Goal: Contribute content

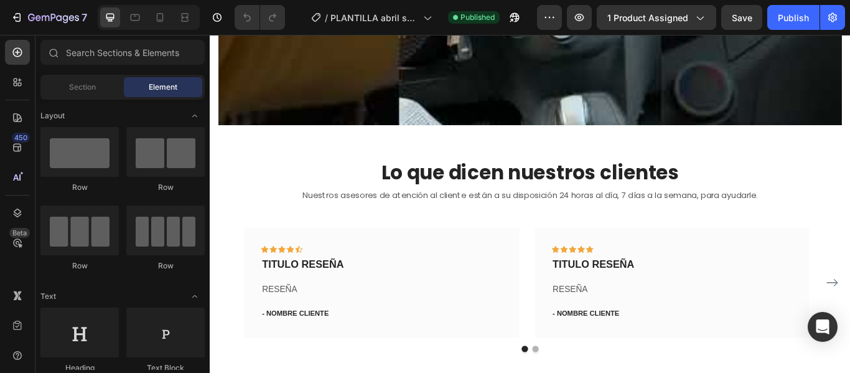
scroll to position [1034, 0]
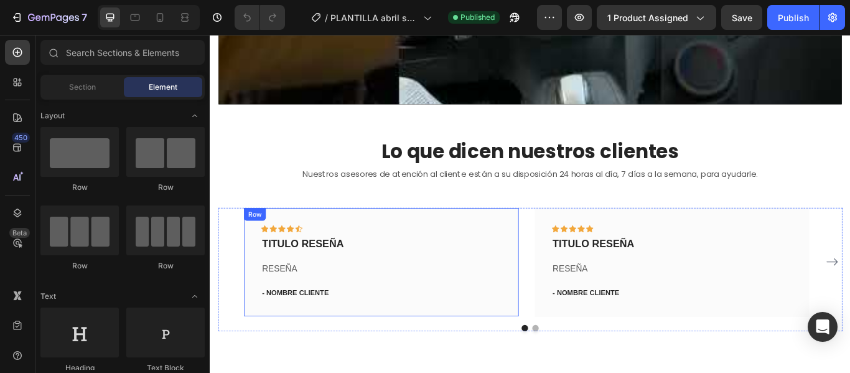
click at [311, 287] on div "Icon Icon Icon Icon Icon Row TITULO RESEÑA Text block RESEÑA Text block - NOMBR…" at bounding box center [409, 299] width 281 height 86
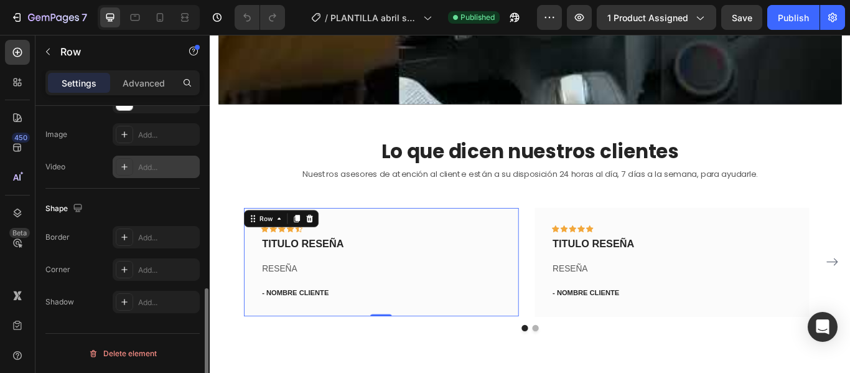
scroll to position [0, 0]
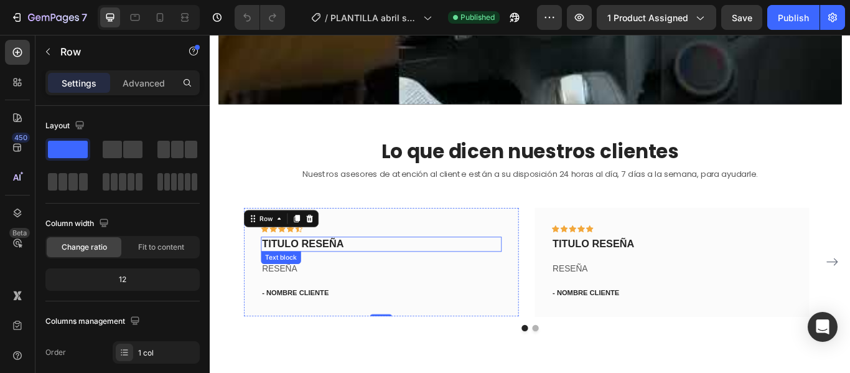
click at [361, 274] on p "TITULO RESEÑA" at bounding box center [409, 279] width 278 height 16
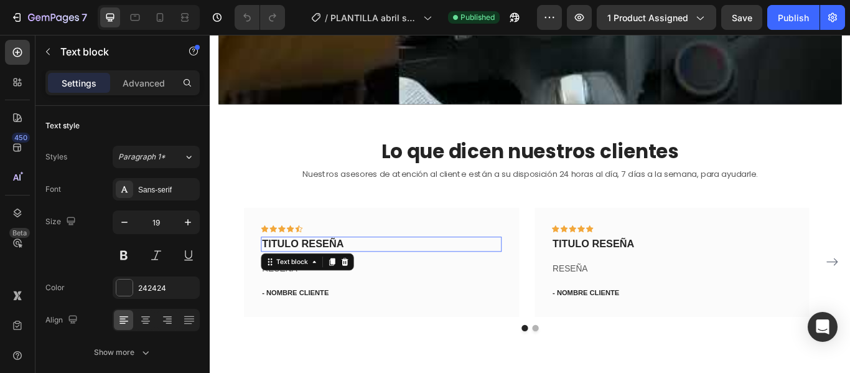
click at [361, 274] on p "TITULO RESEÑA" at bounding box center [409, 279] width 278 height 16
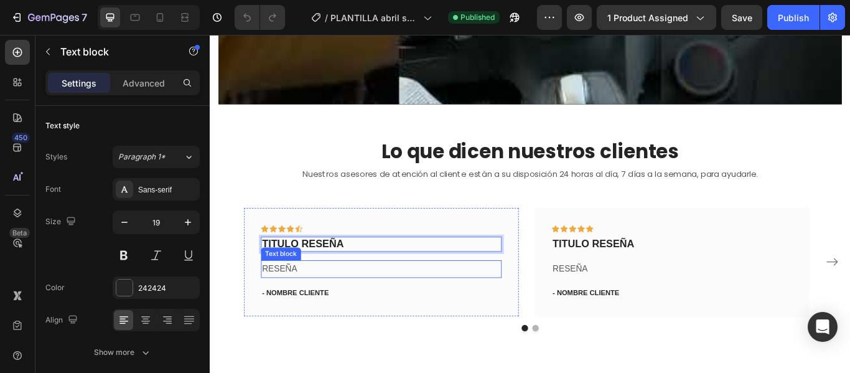
click at [347, 299] on p "RESEÑA" at bounding box center [409, 308] width 278 height 18
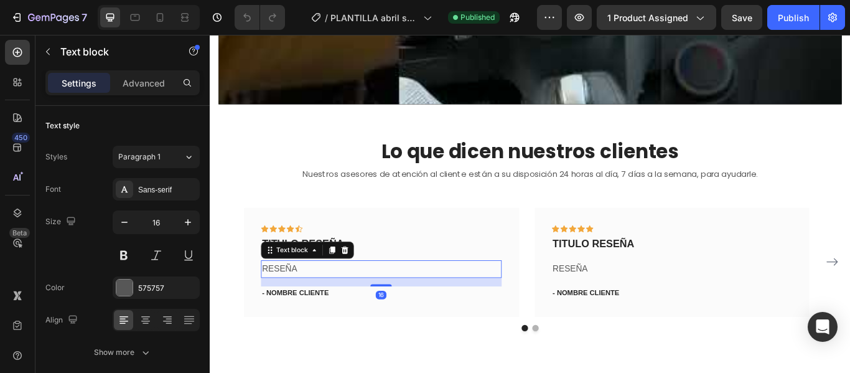
click at [345, 302] on p "RESEÑA" at bounding box center [409, 308] width 278 height 18
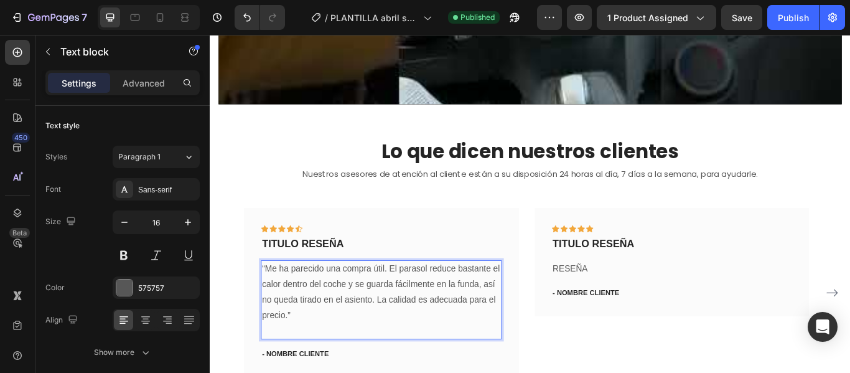
click at [386, 361] on p "“Me ha parecido una compra útil. El parasol reduce bastante el calor dentro del…" at bounding box center [409, 335] width 278 height 72
click at [276, 299] on p "“Me ha parecido una compra útil. El parasol reduce bastante el calor dentro del…" at bounding box center [409, 335] width 278 height 72
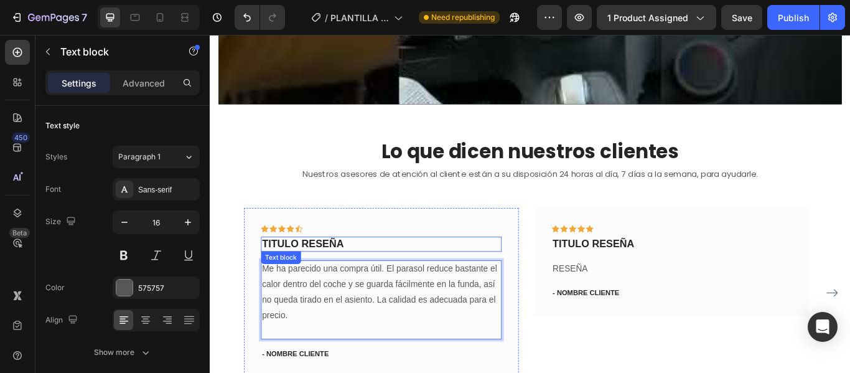
click at [363, 273] on p "TITULO RESEÑA" at bounding box center [409, 279] width 278 height 16
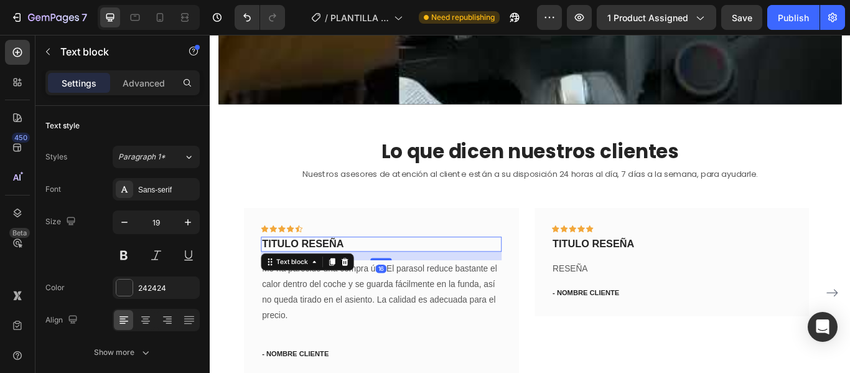
click at [369, 271] on p "TITULO RESEÑA" at bounding box center [409, 279] width 278 height 16
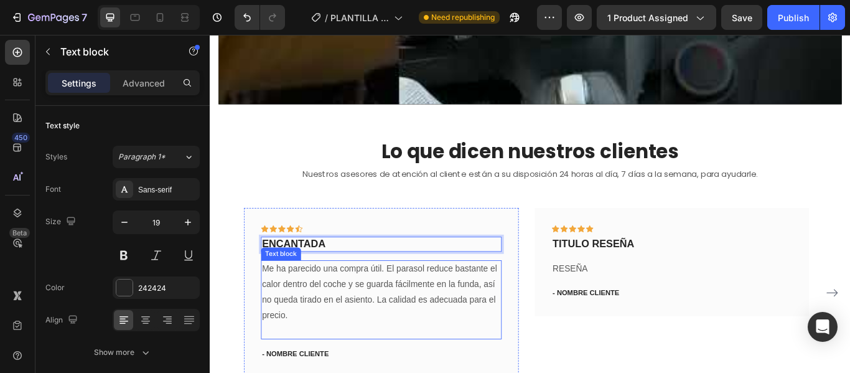
click at [440, 360] on p "Me ha parecido una compra útil. El parasol reduce bastante el calor dentro del …" at bounding box center [409, 335] width 278 height 72
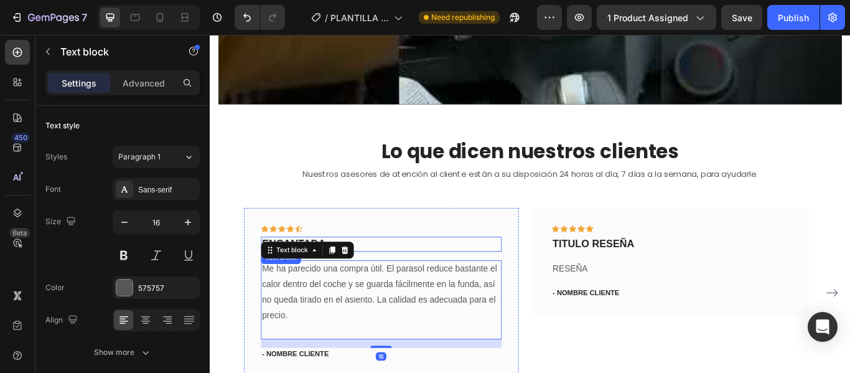
click at [411, 271] on p "ENCANTADA" at bounding box center [409, 279] width 278 height 16
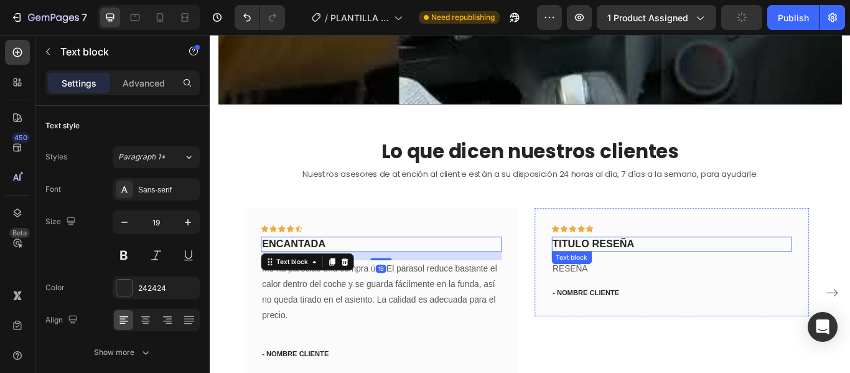
click at [660, 281] on div "TITULO RESEÑA" at bounding box center [748, 279] width 281 height 18
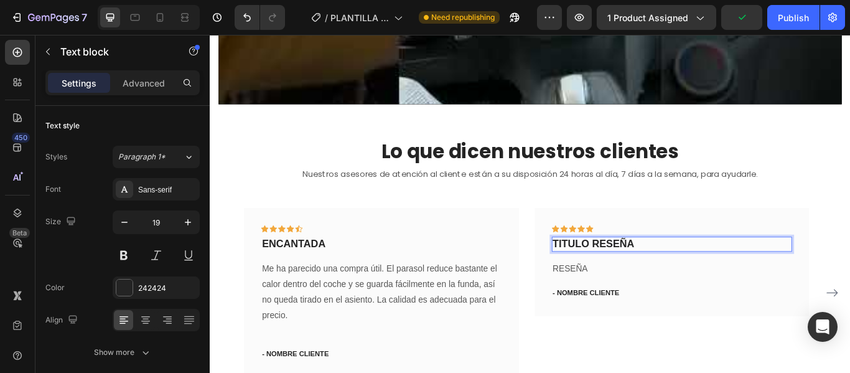
click at [707, 271] on p "TITULO RESEÑA" at bounding box center [748, 279] width 278 height 16
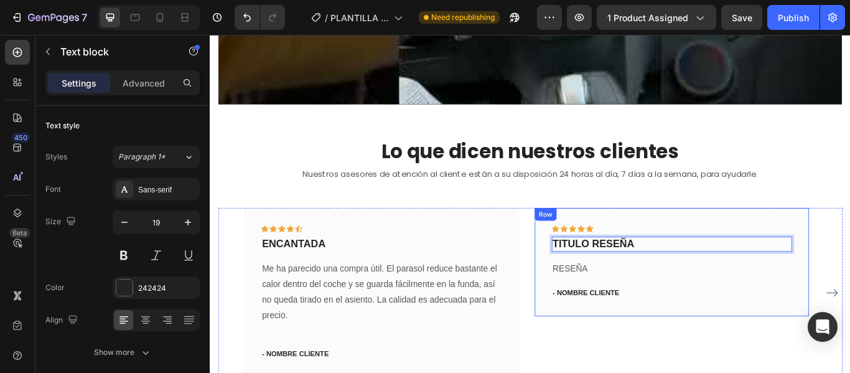
click at [717, 299] on p "RESEÑA" at bounding box center [748, 308] width 278 height 18
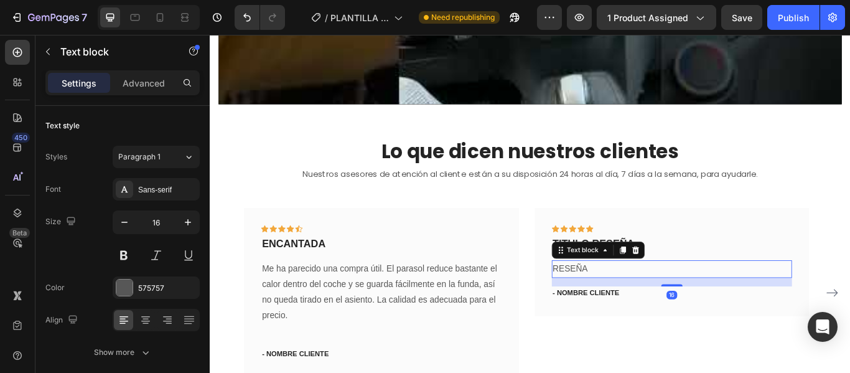
click at [717, 299] on p "RESEÑA" at bounding box center [748, 308] width 278 height 18
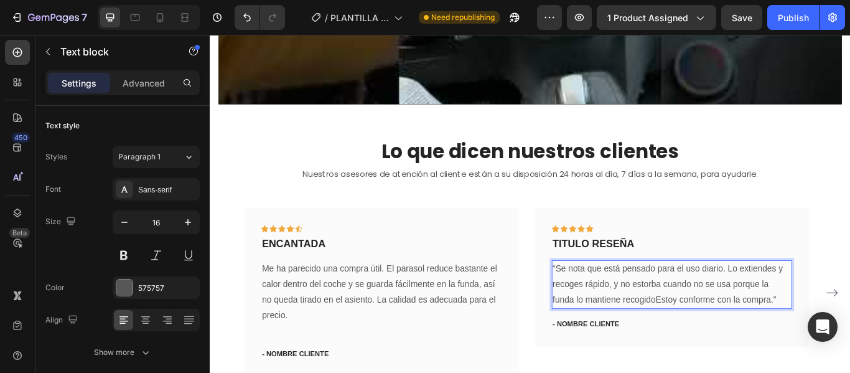
click at [727, 335] on p "“Se nota que está pensado para el uso diario. Lo extiendes y recoges rápido, y …" at bounding box center [748, 326] width 278 height 54
click at [849, 335] on p "“Se nota que está pensado para el uso diario. Lo extiendes y recoges rápido, y …" at bounding box center [748, 326] width 278 height 54
click at [616, 299] on p "“Se nota que está pensado para el uso diario. Lo extiendes y recoges rápido, y …" at bounding box center [748, 326] width 278 height 54
click at [615, 299] on p "“Se nota que está pensado para el uso diario. Lo extiendes y recoges rápido, y …" at bounding box center [748, 326] width 278 height 54
click at [849, 328] on p "Se nota que está pensado para el uso diario. Lo extiendes y recoges rápido, y n…" at bounding box center [748, 326] width 278 height 54
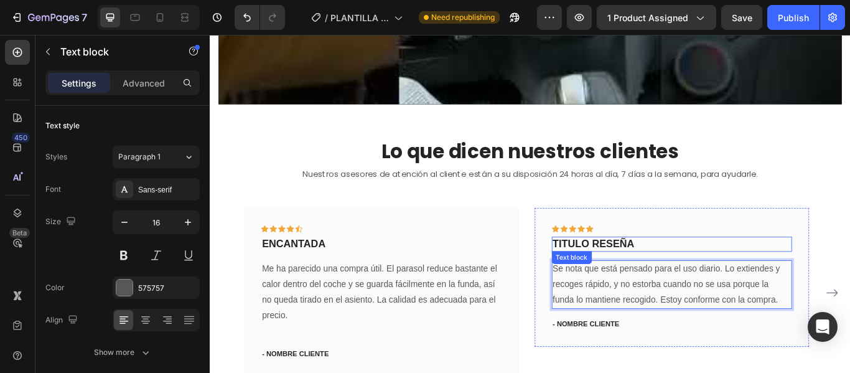
click at [680, 272] on p "TITULO RESEÑA" at bounding box center [748, 279] width 278 height 16
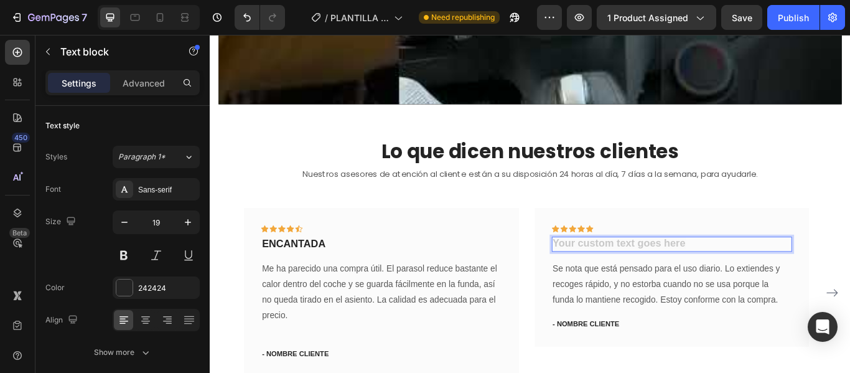
click at [640, 270] on div "Rich Text Editor. Editing area: main" at bounding box center [748, 279] width 281 height 18
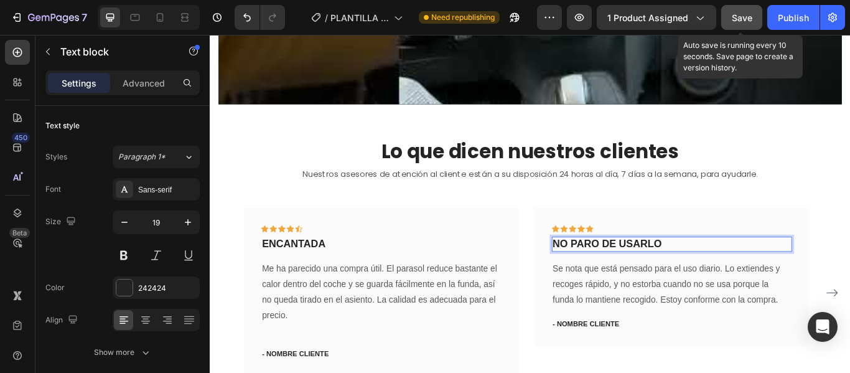
click at [740, 20] on span "Save" at bounding box center [742, 17] width 21 height 11
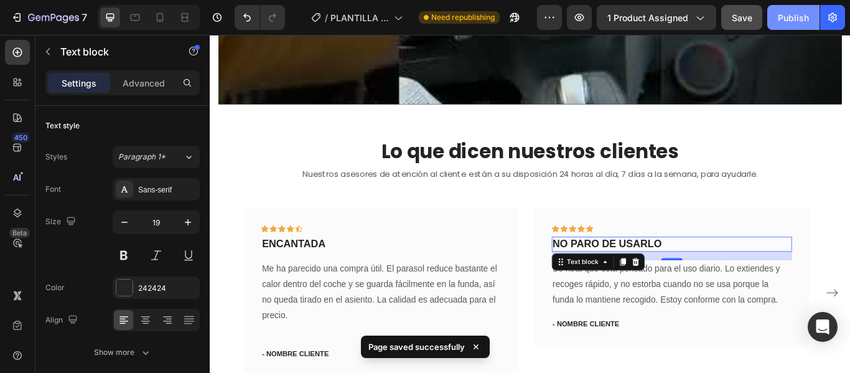
click at [791, 14] on div "Publish" at bounding box center [793, 17] width 31 height 13
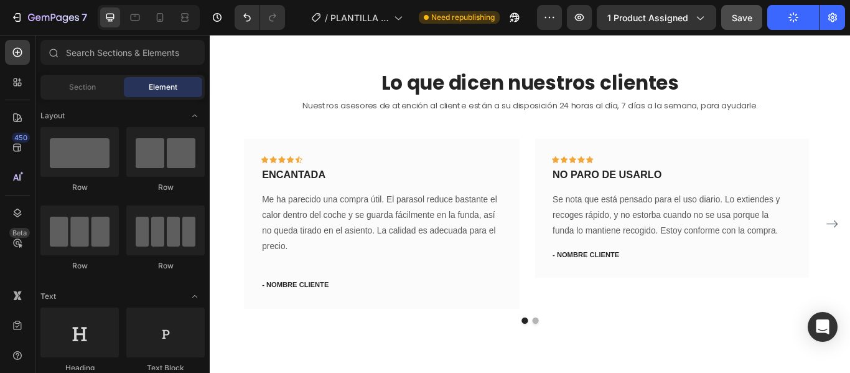
scroll to position [1121, 0]
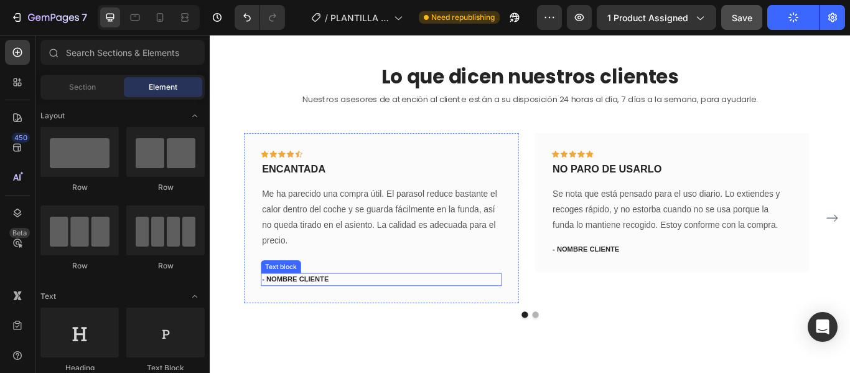
click at [335, 316] on p "- NOMBRE CLIENTE" at bounding box center [409, 320] width 278 height 12
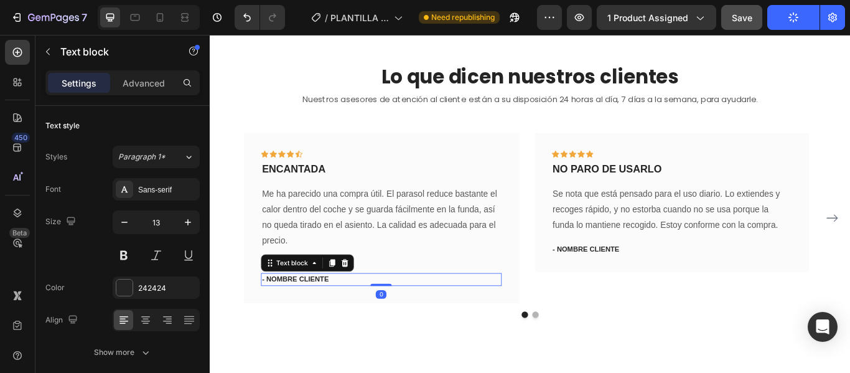
click at [335, 314] on p "- NOMBRE CLIENTE" at bounding box center [409, 320] width 278 height 12
click at [348, 314] on p "- NOMBRE CLIENTE" at bounding box center [409, 320] width 278 height 12
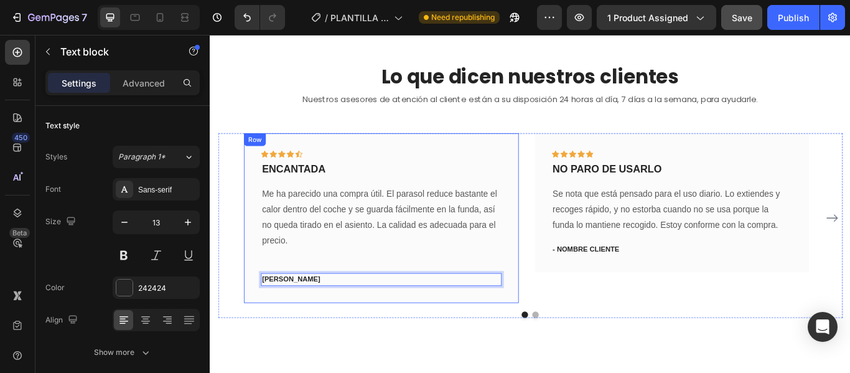
click at [295, 300] on div "Icon Icon Icon Icon Icon Row ENCANTADA Text block Me ha parecido una compra úti…" at bounding box center [409, 248] width 281 height 158
click at [276, 314] on p "[PERSON_NAME]" at bounding box center [409, 320] width 278 height 12
drag, startPoint x: 276, startPoint y: 312, endPoint x: 276, endPoint y: 300, distance: 11.8
click at [276, 300] on div "Icon Icon Icon Icon Icon Row ENCANTADA Text block Me ha parecido una compra úti…" at bounding box center [409, 248] width 281 height 158
click at [361, 315] on p "[PERSON_NAME]" at bounding box center [409, 320] width 278 height 12
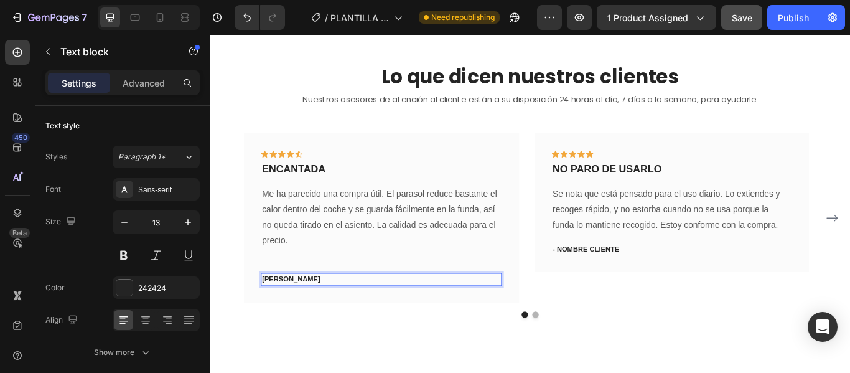
drag, startPoint x: 447, startPoint y: 319, endPoint x: 446, endPoint y: 307, distance: 12.5
click at [446, 312] on div "[PERSON_NAME]" at bounding box center [409, 319] width 281 height 15
click at [510, 318] on p "[PERSON_NAME]" at bounding box center [409, 320] width 278 height 12
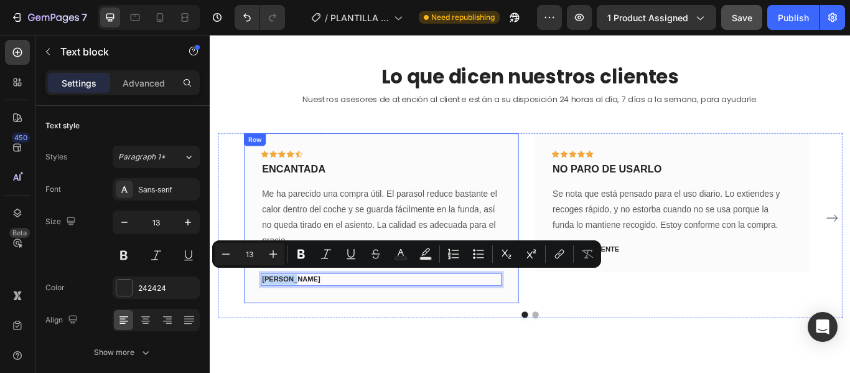
click at [519, 334] on div "Icon Icon Icon Icon Icon Row ENCANTADA Text block Me ha parecido una compra úti…" at bounding box center [409, 248] width 320 height 198
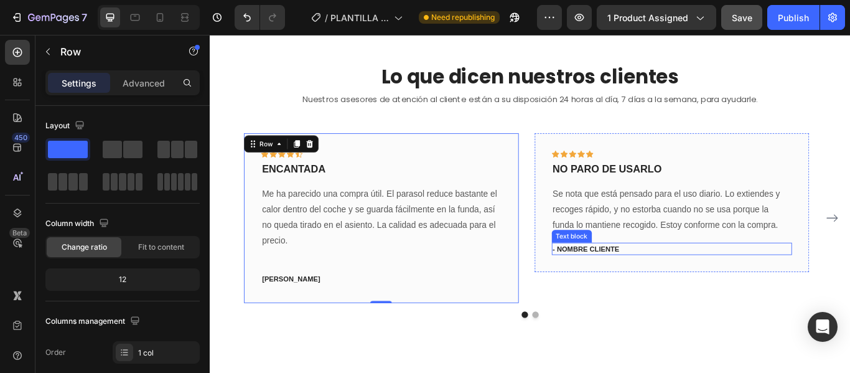
click at [671, 278] on p "- NOMBRE CLIENTE" at bounding box center [748, 284] width 278 height 12
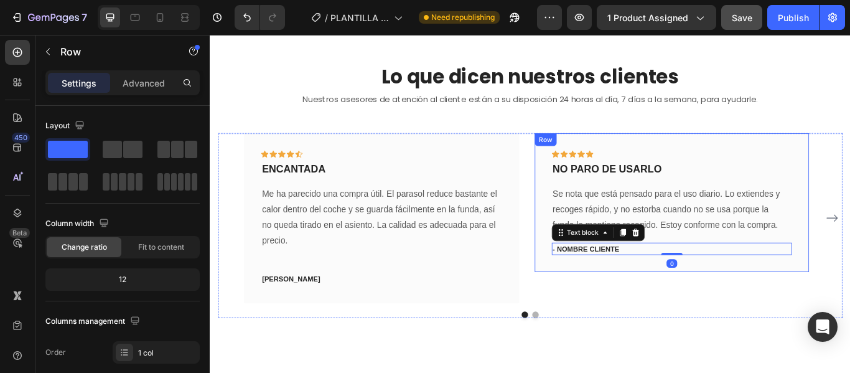
click at [840, 263] on div "Icon Icon Icon Icon Icon Row NO PARO DE USARLO Text block Se nota que está pens…" at bounding box center [748, 230] width 281 height 123
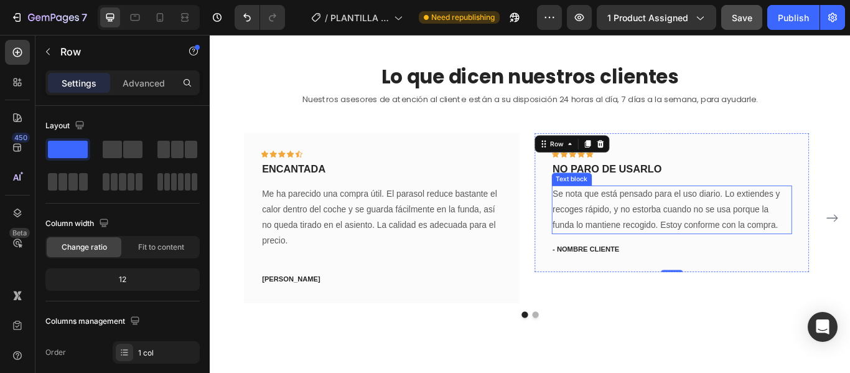
click at [819, 254] on p "Se nota que está pensado para el uso diario. Lo extiendes y recoges rápido, y n…" at bounding box center [748, 239] width 278 height 54
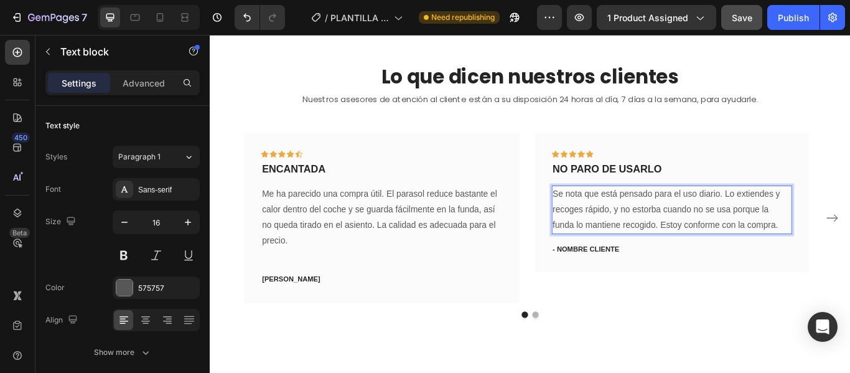
click at [849, 248] on p "Se nota que está pensado para el uso diario. Lo extiendes y recoges rápido, y n…" at bounding box center [748, 239] width 278 height 54
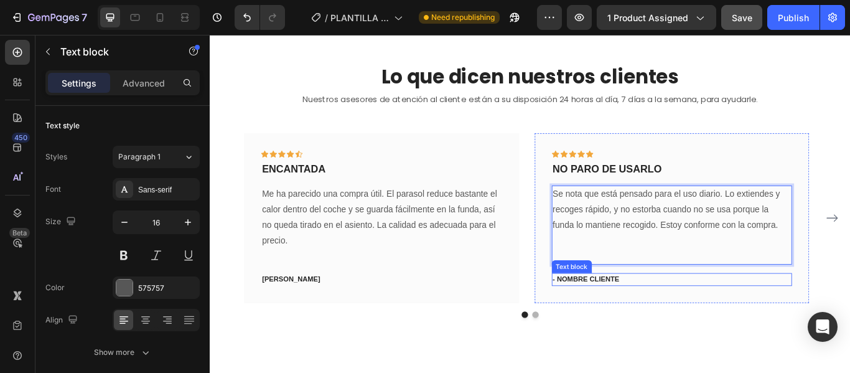
click at [702, 314] on p "- NOMBRE CLIENTE" at bounding box center [748, 320] width 278 height 12
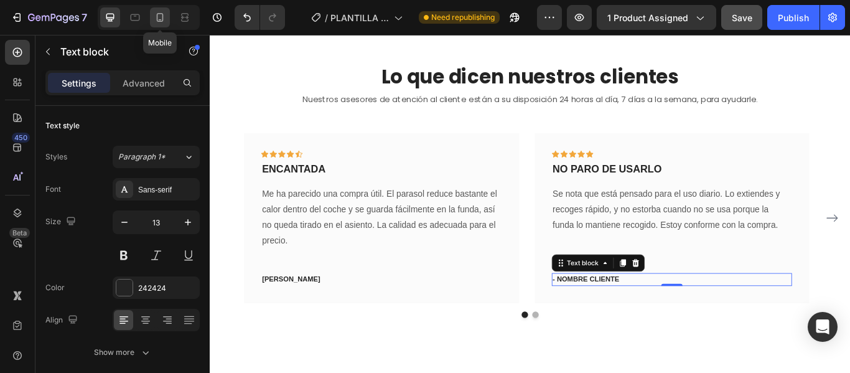
click at [160, 20] on icon at bounding box center [160, 17] width 7 height 9
type input "12"
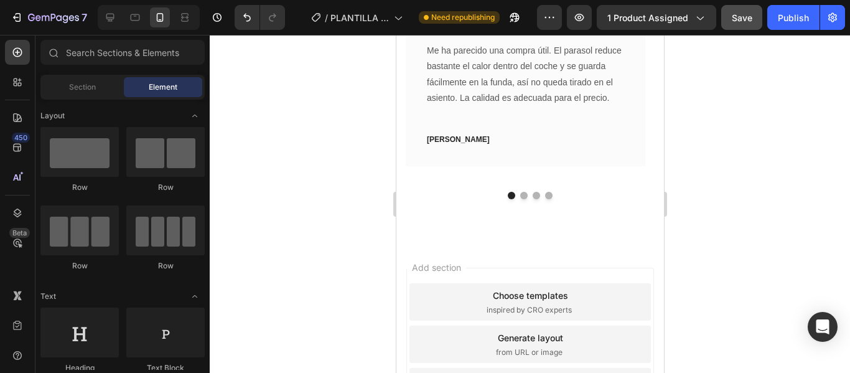
scroll to position [1064, 0]
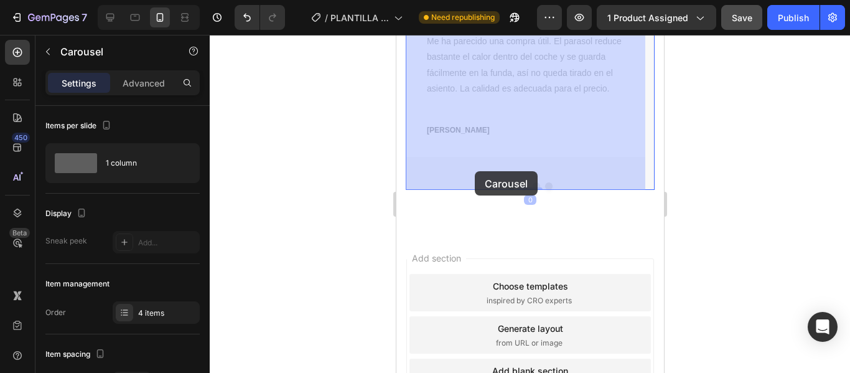
drag, startPoint x: 542, startPoint y: 169, endPoint x: 473, endPoint y: 171, distance: 68.5
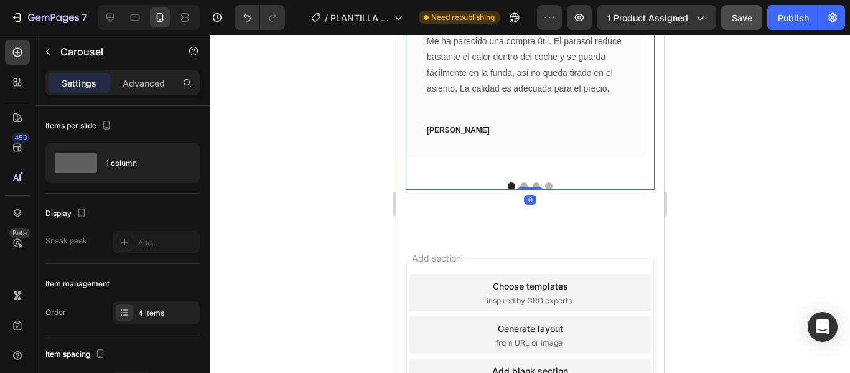
click at [581, 161] on div "Icon Icon Icon Icon Icon Row ENCANTADA Text block Me ha parecido una compra úti…" at bounding box center [525, 73] width 240 height 200
click at [519, 182] on button "Dot" at bounding box center [522, 185] width 7 height 7
click at [532, 185] on button "Dot" at bounding box center [535, 185] width 7 height 7
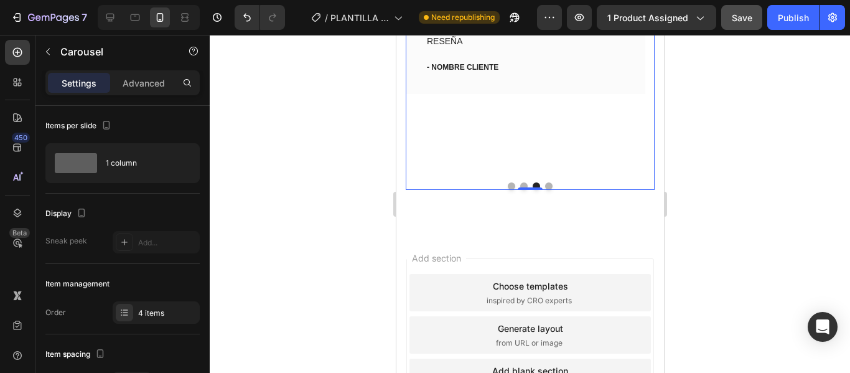
click at [519, 185] on button "Dot" at bounding box center [522, 185] width 7 height 7
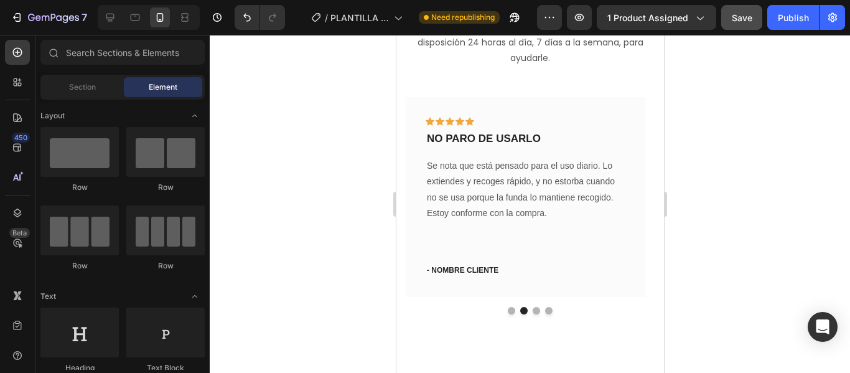
scroll to position [958, 0]
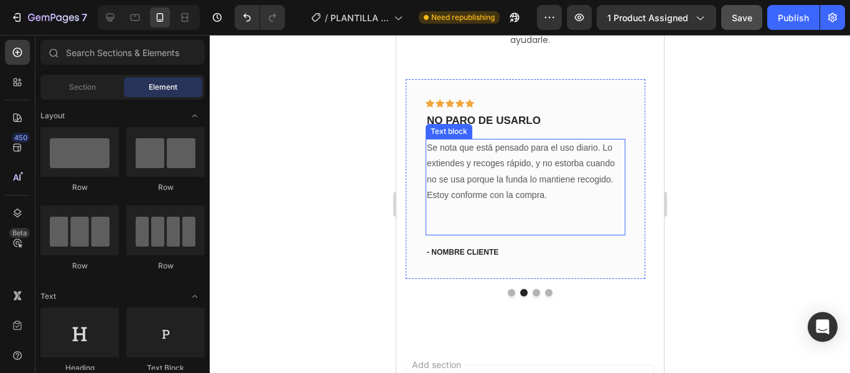
click at [540, 197] on p "Se nota que está pensado para el uso diario. Lo extiendes y recoges rápido, y n…" at bounding box center [524, 171] width 197 height 63
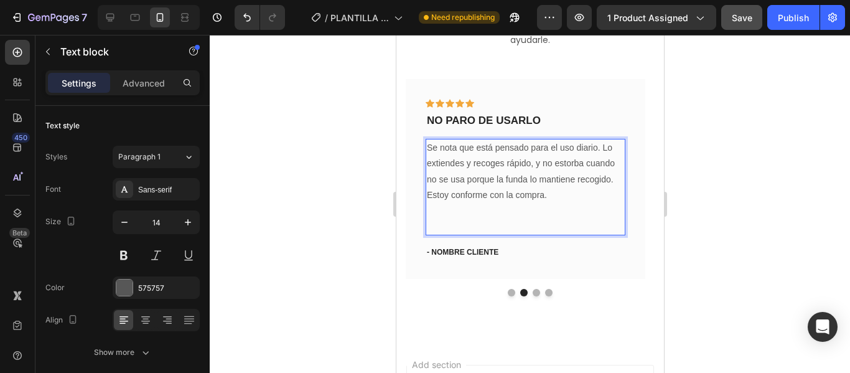
click at [516, 215] on p "Rich Text Editor. Editing area: main" at bounding box center [524, 211] width 197 height 16
click at [516, 223] on p "Rich Text Editor. Editing area: main" at bounding box center [524, 226] width 197 height 16
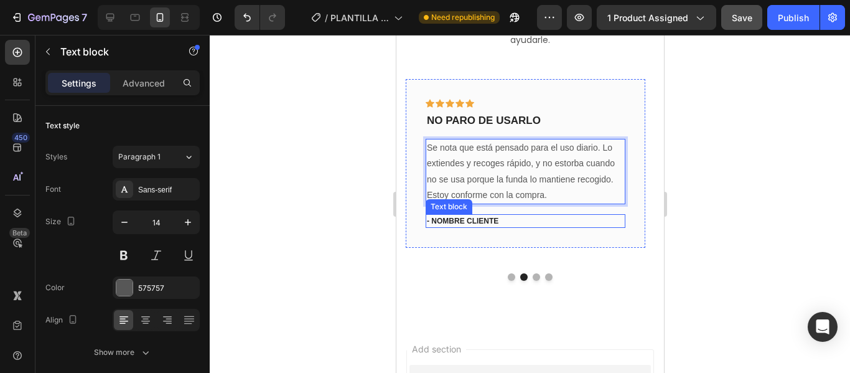
click at [521, 219] on p "- NOMBRE CLIENTE" at bounding box center [524, 220] width 197 height 11
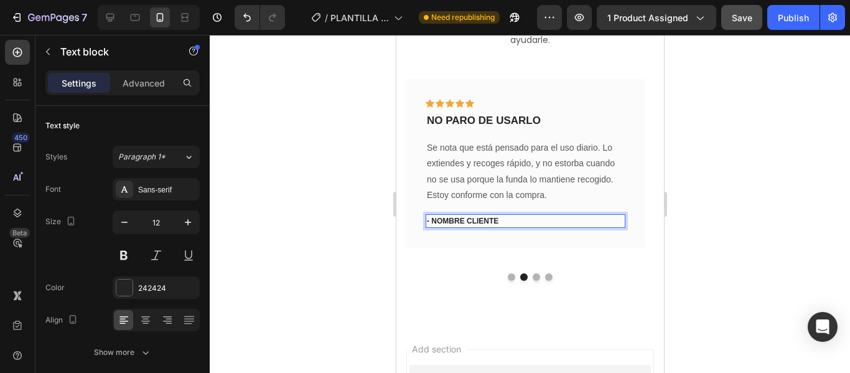
click at [500, 220] on p "- NOMBRE CLIENTE" at bounding box center [524, 220] width 197 height 11
click at [468, 224] on p "- [PERSON_NAME]" at bounding box center [524, 220] width 197 height 11
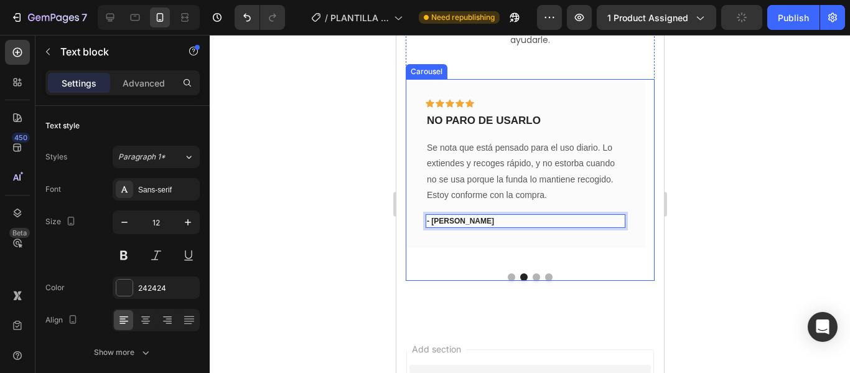
click at [532, 273] on button "Dot" at bounding box center [535, 276] width 7 height 7
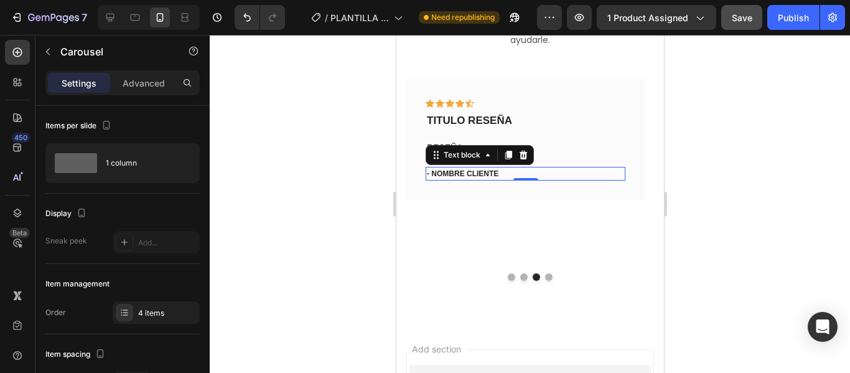
click at [519, 176] on p "- NOMBRE CLIENTE" at bounding box center [524, 173] width 197 height 11
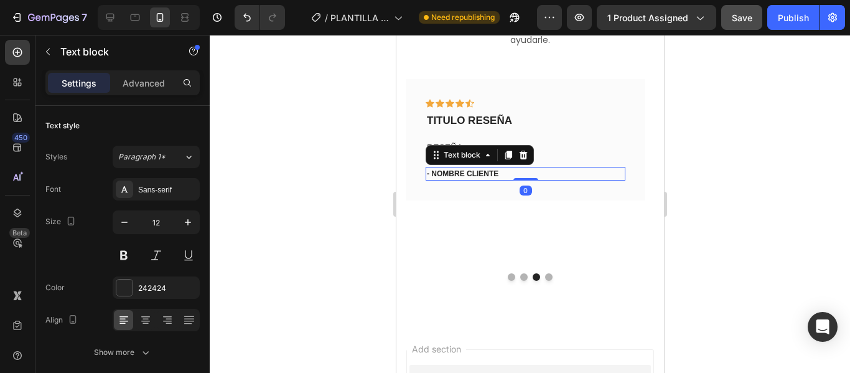
click at [514, 169] on p "- NOMBRE CLIENTE" at bounding box center [524, 173] width 197 height 11
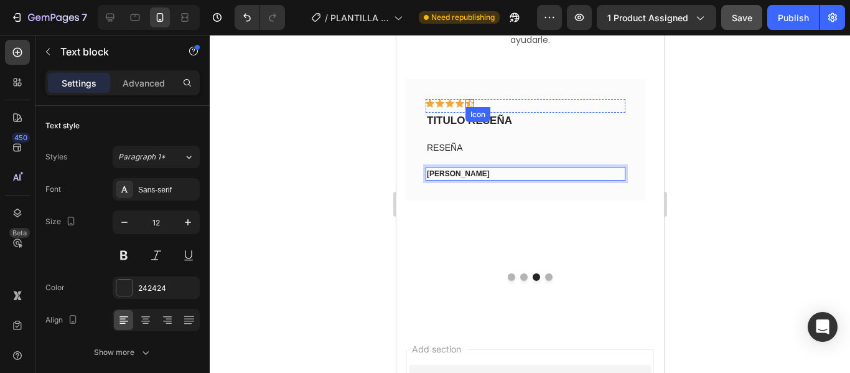
click at [470, 105] on div "Icon" at bounding box center [469, 103] width 9 height 9
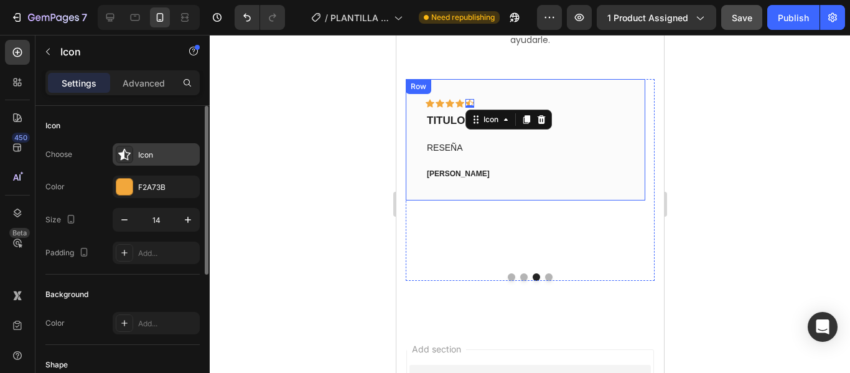
click at [118, 157] on div at bounding box center [124, 154] width 17 height 17
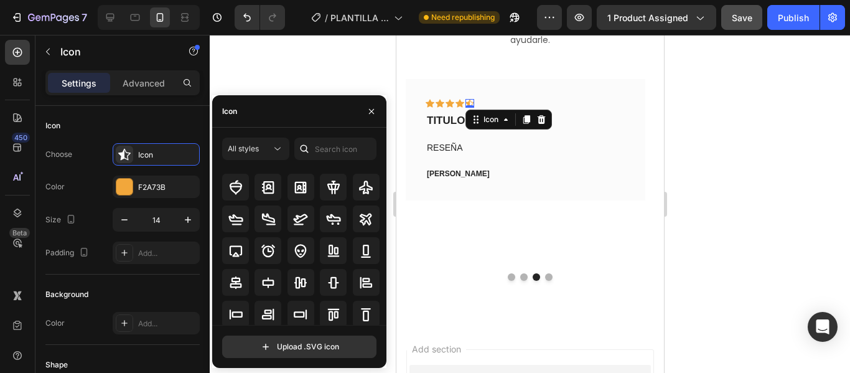
scroll to position [0, 0]
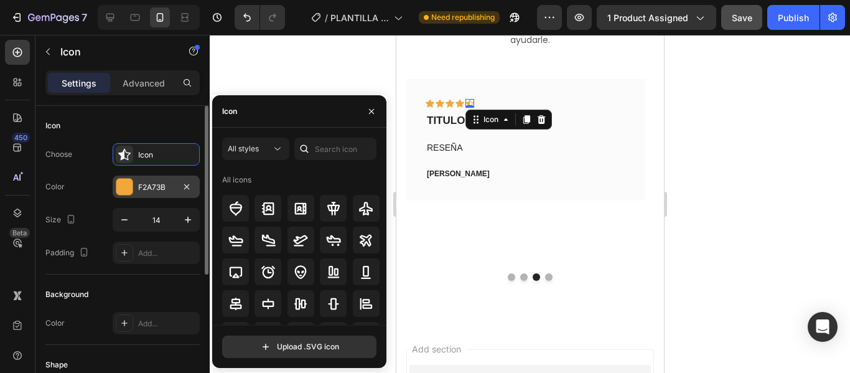
click at [139, 185] on div "F2A73B" at bounding box center [156, 187] width 36 height 11
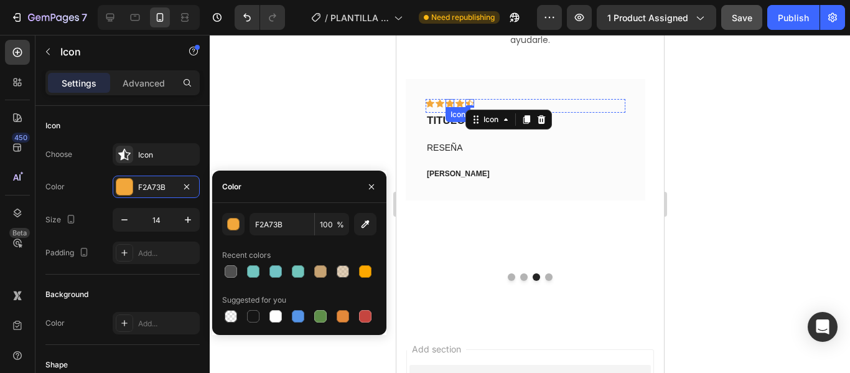
click at [451, 102] on icon at bounding box center [449, 104] width 9 height 8
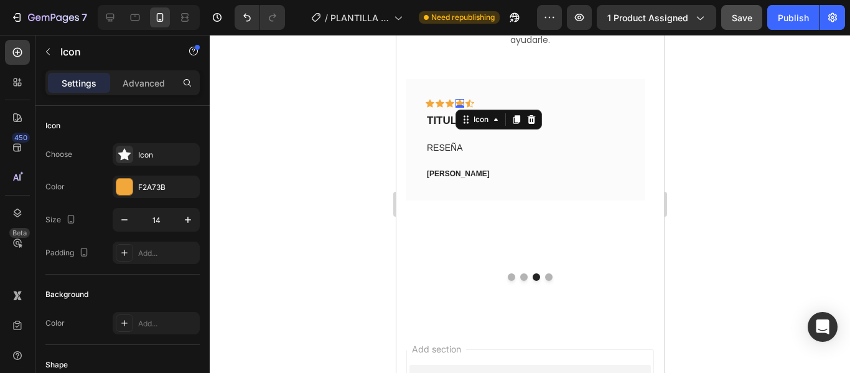
click at [462, 102] on icon at bounding box center [459, 104] width 9 height 8
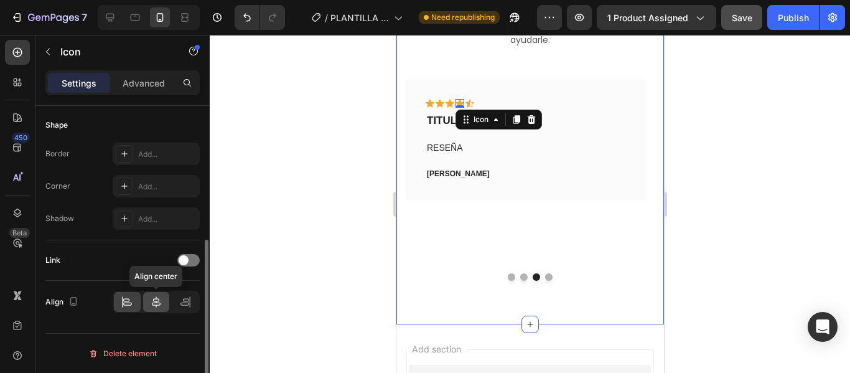
click at [159, 302] on icon at bounding box center [156, 301] width 12 height 12
click at [126, 301] on icon at bounding box center [126, 299] width 6 height 3
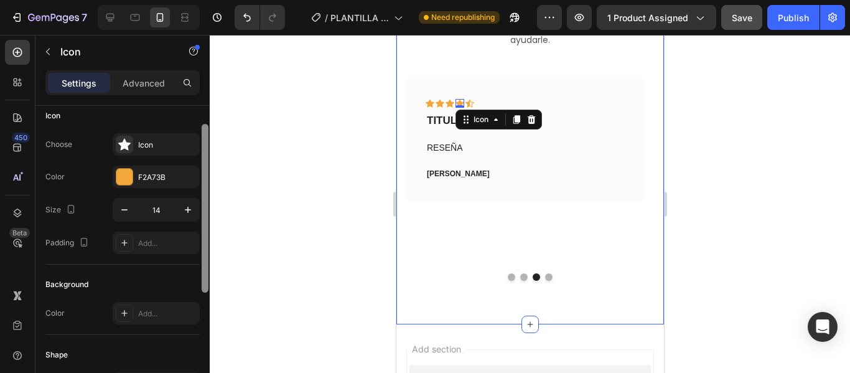
scroll to position [0, 0]
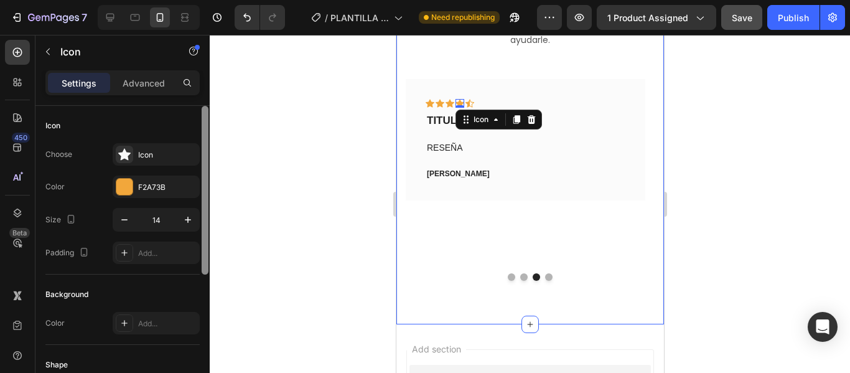
drag, startPoint x: 203, startPoint y: 263, endPoint x: 218, endPoint y: 105, distance: 158.1
click at [224, 0] on div "7 / PLANTILLA abril sombrilla Need republishing Preview 1 product assigned Save…" at bounding box center [425, 0] width 850 height 0
click at [123, 157] on icon at bounding box center [124, 155] width 12 height 12
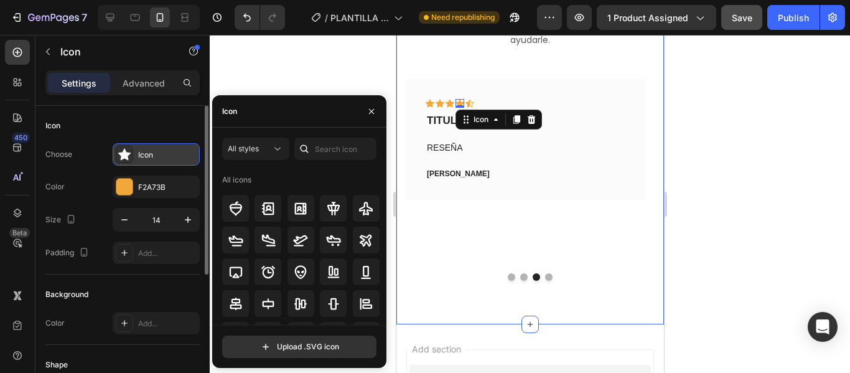
click at [123, 158] on icon at bounding box center [124, 155] width 12 height 12
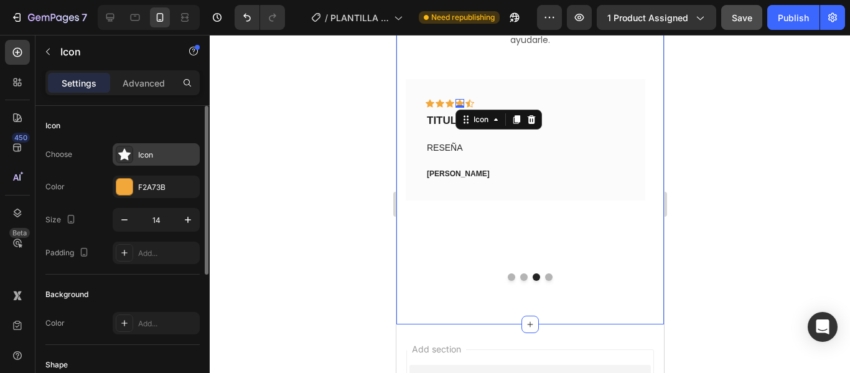
click at [123, 158] on icon at bounding box center [124, 155] width 12 height 12
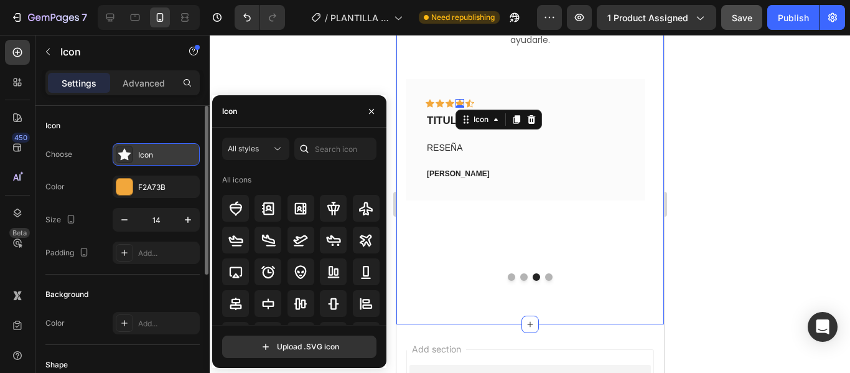
drag, startPoint x: 135, startPoint y: 156, endPoint x: 126, endPoint y: 155, distance: 8.8
click at [126, 155] on icon at bounding box center [124, 155] width 12 height 12
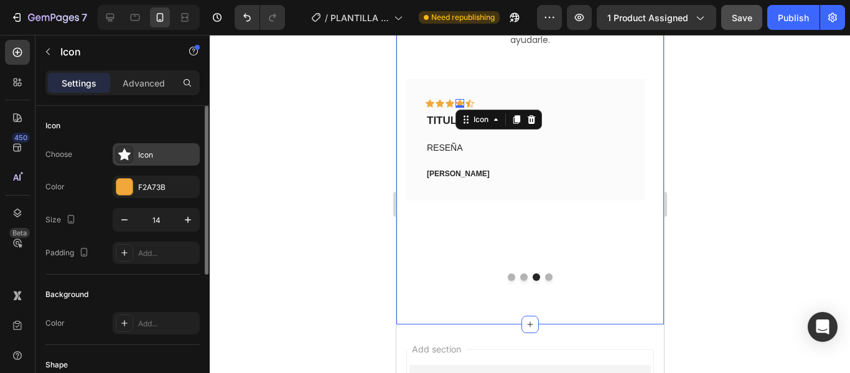
click at [159, 154] on div "Icon" at bounding box center [167, 154] width 58 height 11
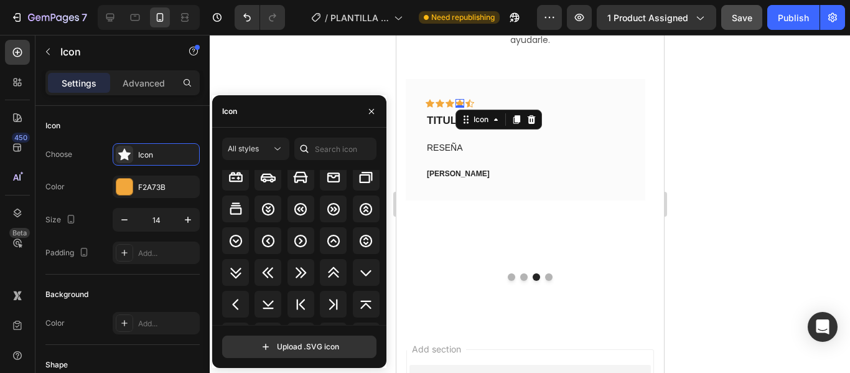
scroll to position [1556, 0]
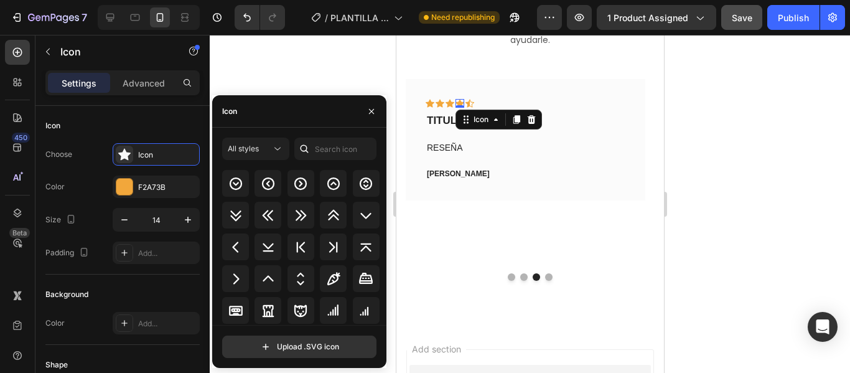
drag, startPoint x: 381, startPoint y: 297, endPoint x: 377, endPoint y: 283, distance: 14.8
click at [378, 294] on div "All icons" at bounding box center [303, 247] width 163 height 155
click at [323, 146] on input "text" at bounding box center [335, 148] width 82 height 22
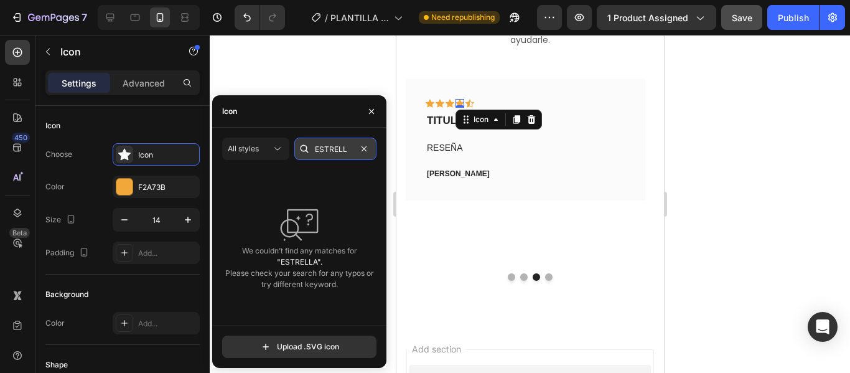
scroll to position [0, 0]
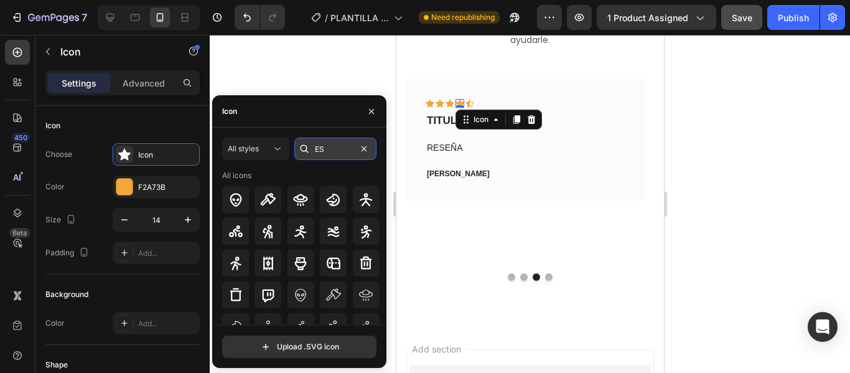
type input "E"
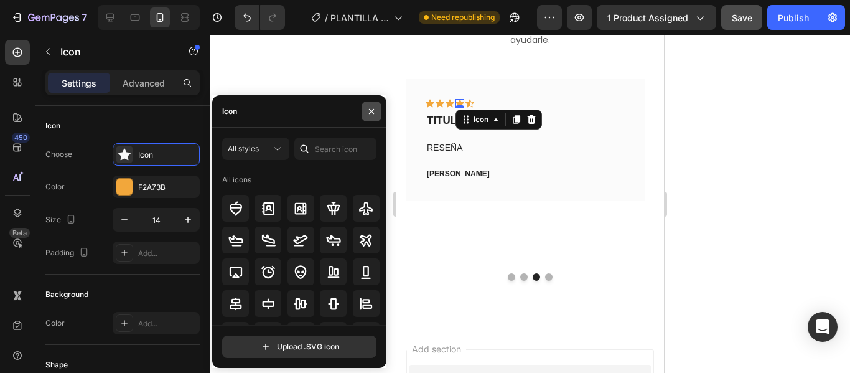
click at [366, 113] on icon "button" at bounding box center [371, 111] width 10 height 10
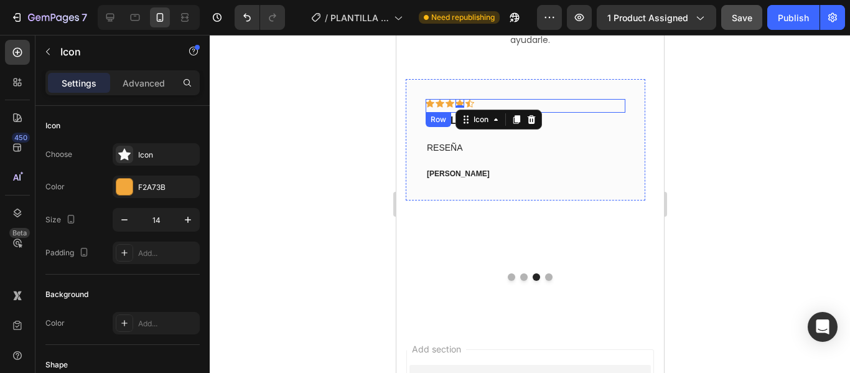
click at [523, 99] on div "Icon Icon Icon Icon 0 Icon Row" at bounding box center [525, 106] width 200 height 14
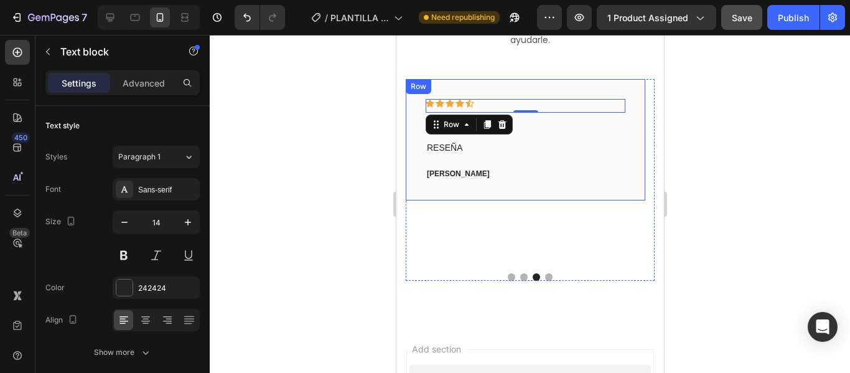
click at [549, 143] on p "RESEÑA" at bounding box center [524, 148] width 197 height 16
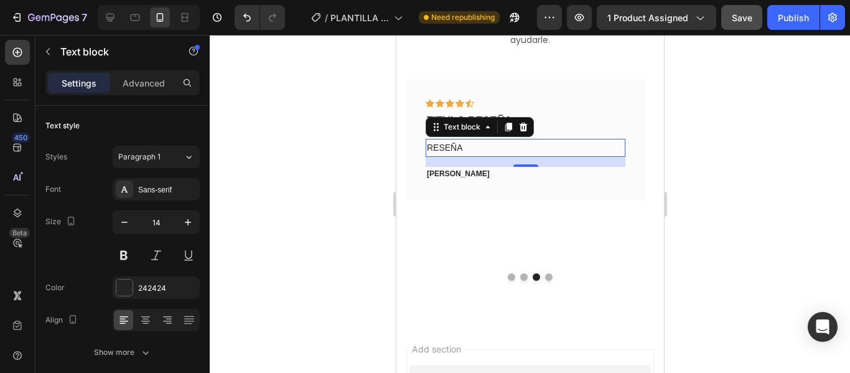
click at [480, 147] on p "RESEÑA" at bounding box center [524, 148] width 197 height 16
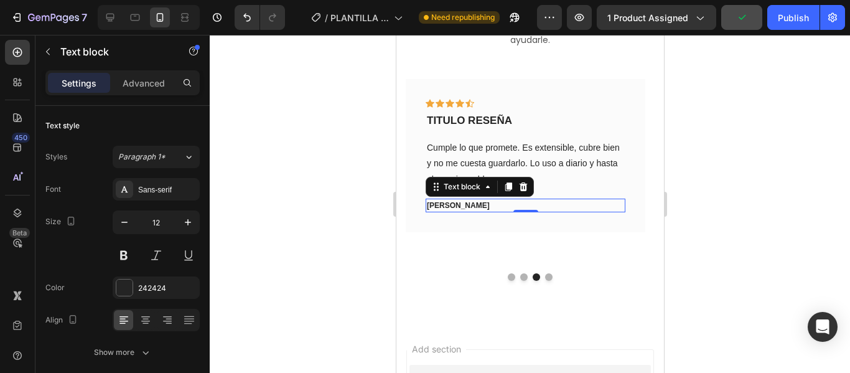
click at [502, 206] on p "[PERSON_NAME]" at bounding box center [524, 205] width 197 height 11
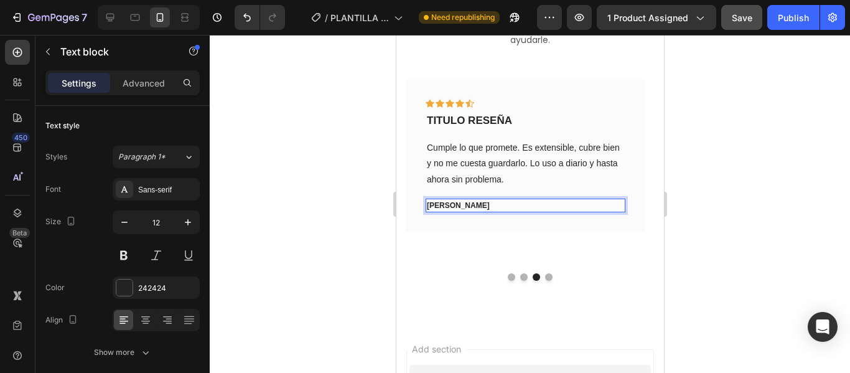
click at [451, 205] on p "[PERSON_NAME]" at bounding box center [524, 205] width 197 height 11
click at [474, 211] on div "[PERSON_NAME]" at bounding box center [525, 205] width 200 height 14
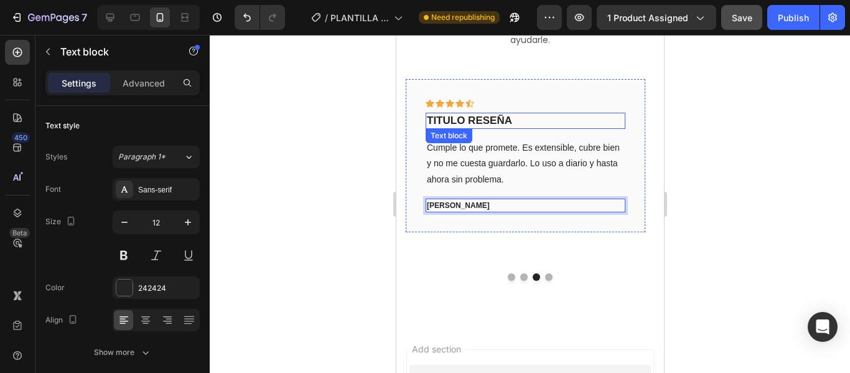
click at [516, 123] on p "TITULO RESEÑA" at bounding box center [524, 121] width 197 height 14
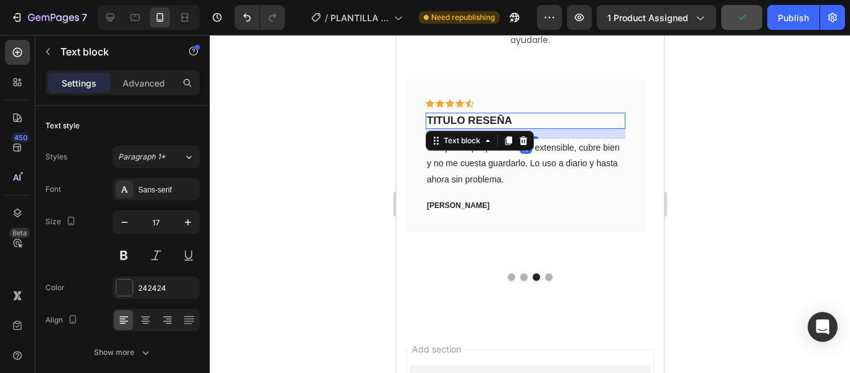
click at [514, 123] on p "TITULO RESEÑA" at bounding box center [524, 121] width 197 height 14
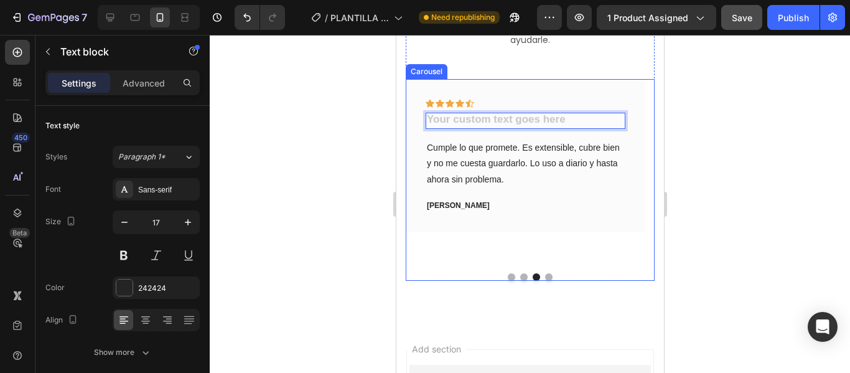
click at [546, 277] on button "Dot" at bounding box center [547, 276] width 7 height 7
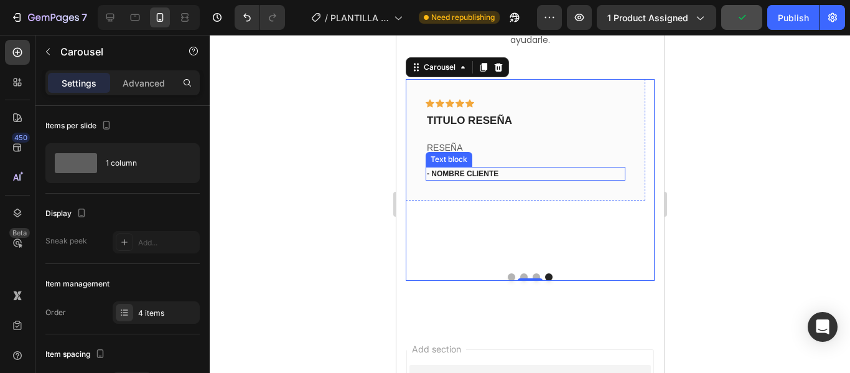
click at [495, 180] on div "- NOMBRE CLIENTE" at bounding box center [525, 174] width 200 height 14
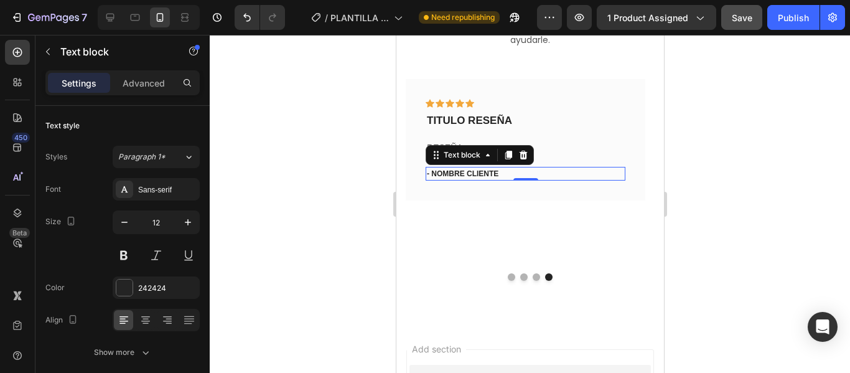
click at [502, 170] on p "- NOMBRE CLIENTE" at bounding box center [524, 173] width 197 height 11
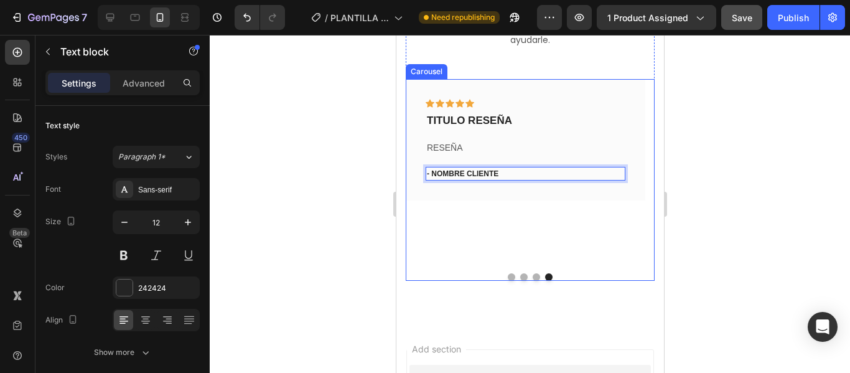
click at [507, 279] on button "Dot" at bounding box center [510, 276] width 7 height 7
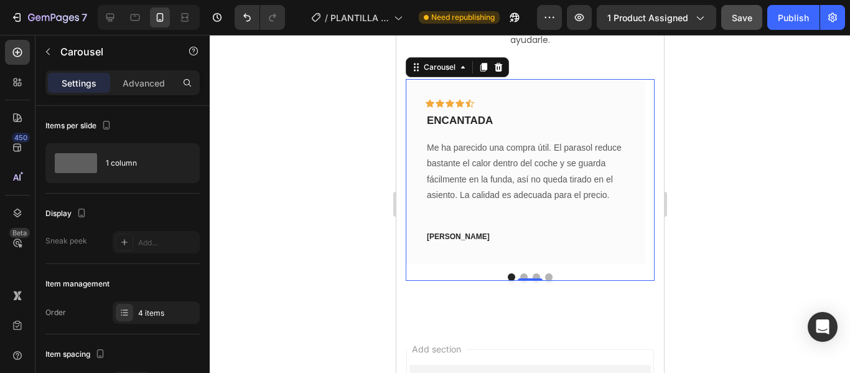
click at [519, 275] on button "Dot" at bounding box center [522, 276] width 7 height 7
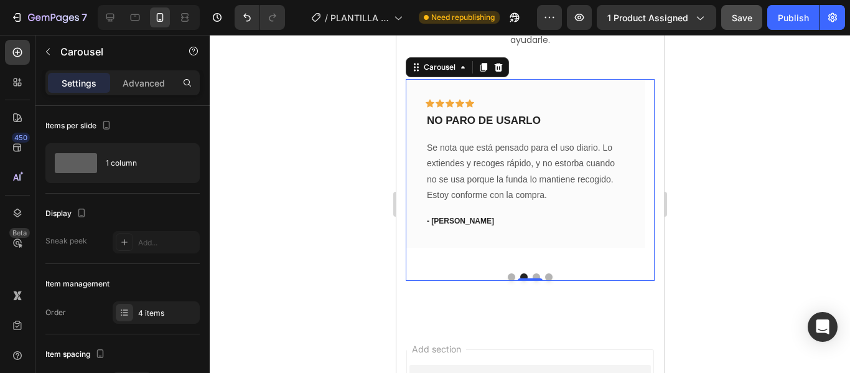
click at [532, 276] on button "Dot" at bounding box center [535, 276] width 7 height 7
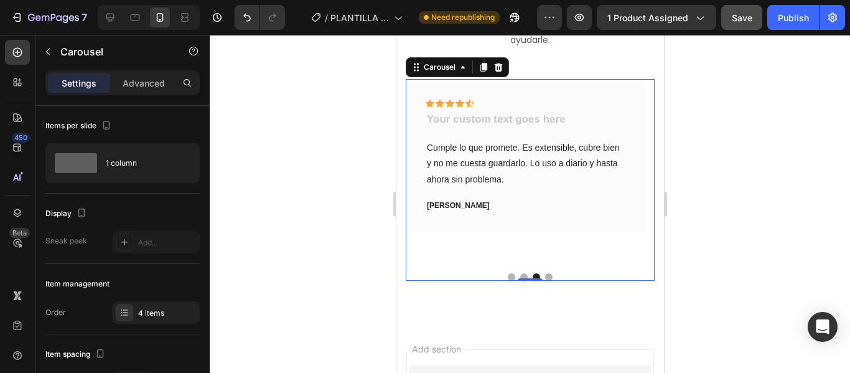
click at [544, 277] on button "Dot" at bounding box center [547, 276] width 7 height 7
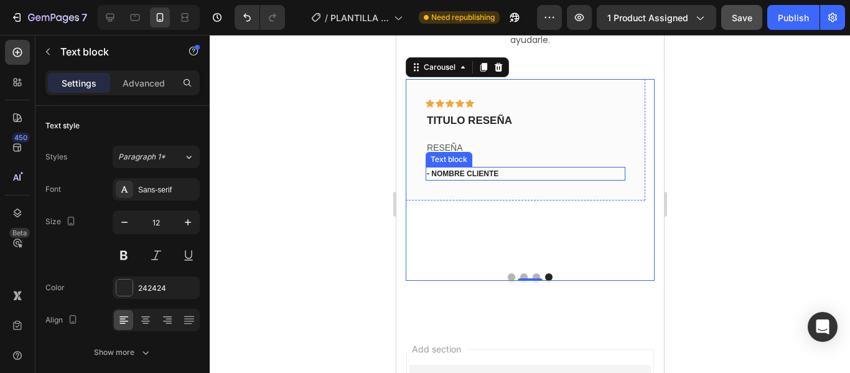
click at [506, 177] on p "- NOMBRE CLIENTE" at bounding box center [524, 173] width 197 height 11
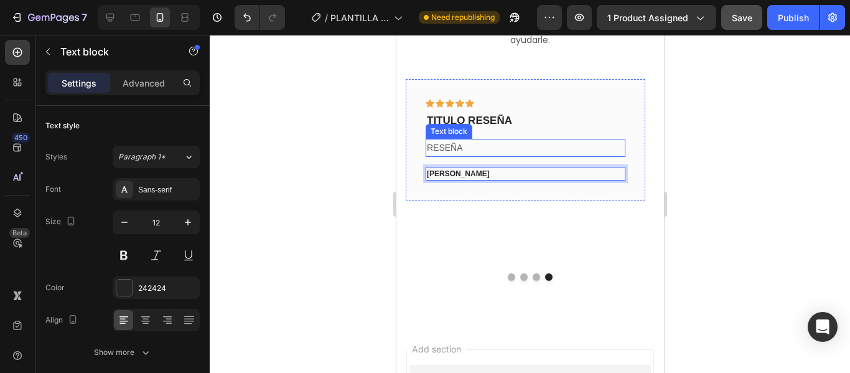
click at [489, 146] on p "RESEÑA" at bounding box center [524, 148] width 197 height 16
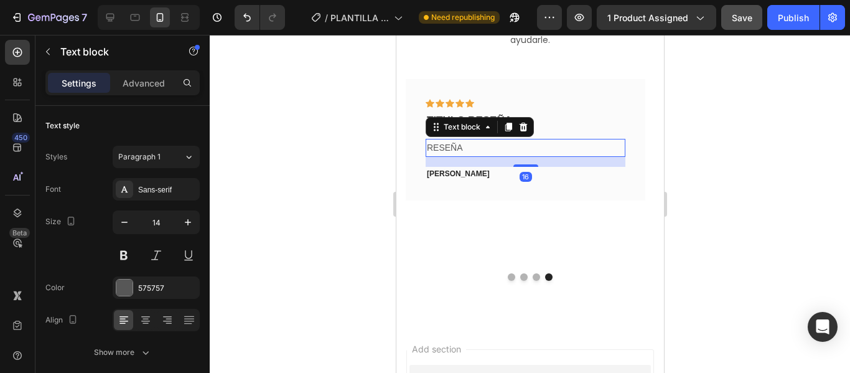
click at [489, 146] on p "RESEÑA" at bounding box center [524, 148] width 197 height 16
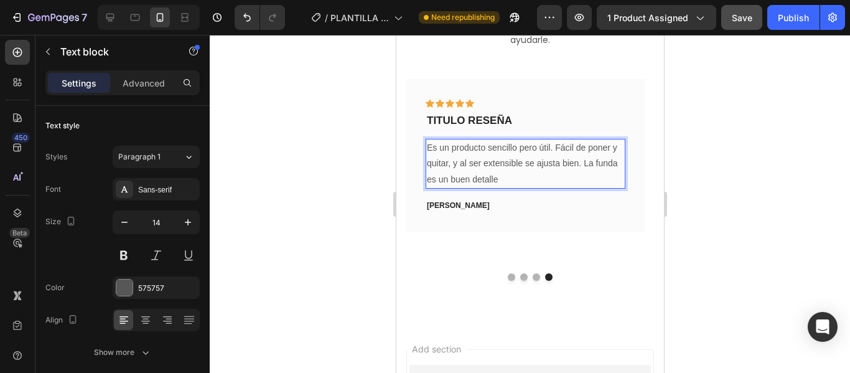
click at [549, 150] on p "Es un producto sencillo pero útil. Fácil de poner y quitar, y al ser extensible…" at bounding box center [524, 163] width 197 height 47
click at [520, 147] on p "Es un producto sencillo. Fácil de poner y quitar, y al ser extensible se ajusta…" at bounding box center [524, 163] width 197 height 47
click at [549, 181] on p "Es un producto sencillo.Fácil de poner y quitar, y al ser extensible se ajusta …" at bounding box center [524, 163] width 197 height 47
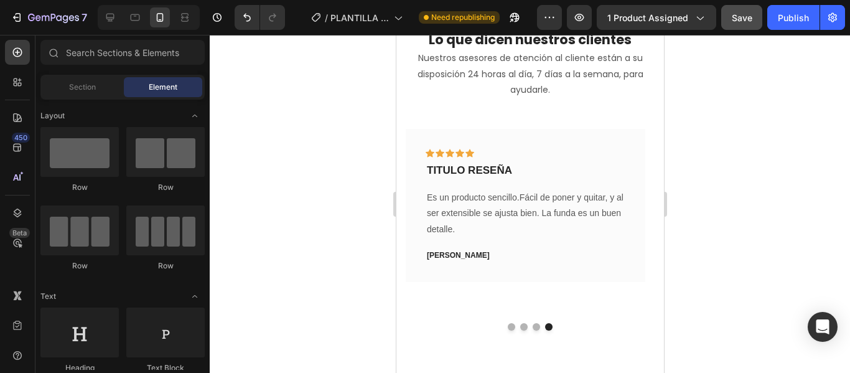
scroll to position [896, 0]
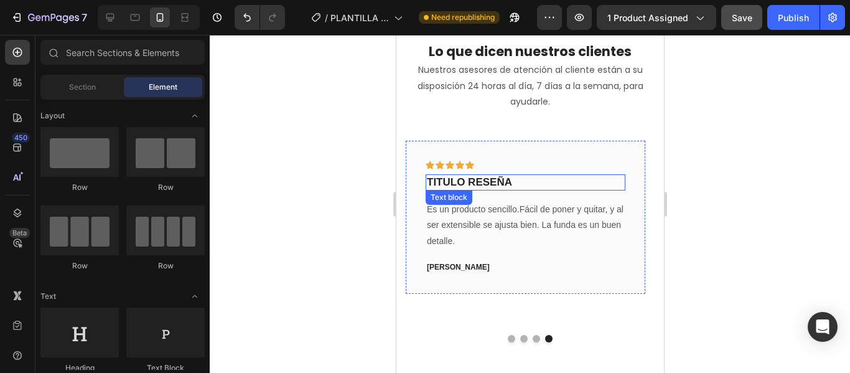
click at [498, 182] on p "TITULO RESEÑA" at bounding box center [524, 182] width 197 height 14
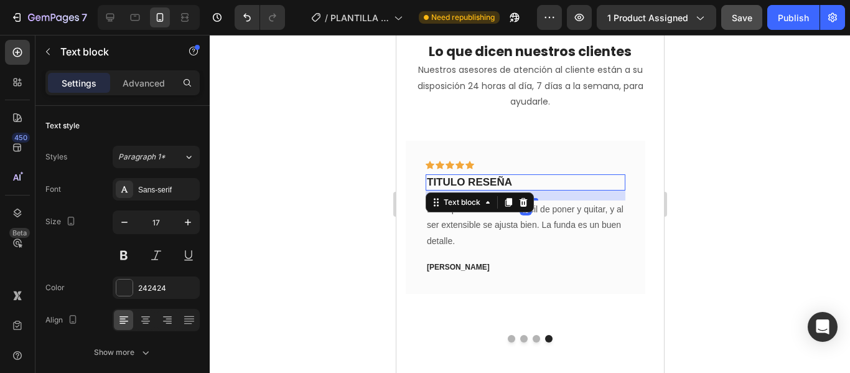
click at [518, 184] on p "TITULO RESEÑA" at bounding box center [524, 182] width 197 height 14
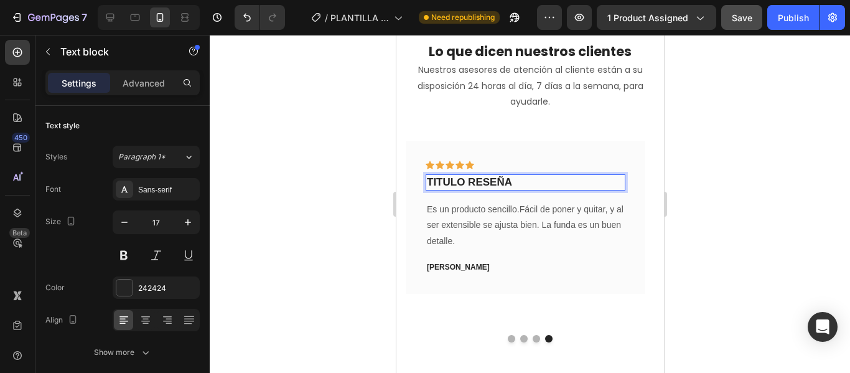
click at [518, 184] on p "TITULO RESEÑA" at bounding box center [524, 182] width 197 height 14
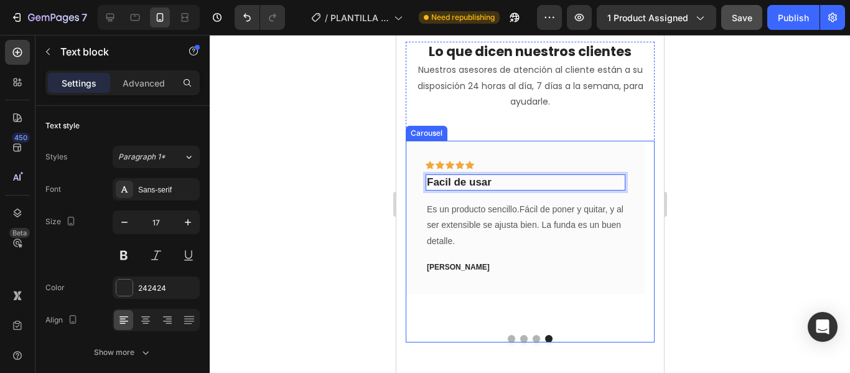
click at [532, 336] on button "Dot" at bounding box center [535, 338] width 7 height 7
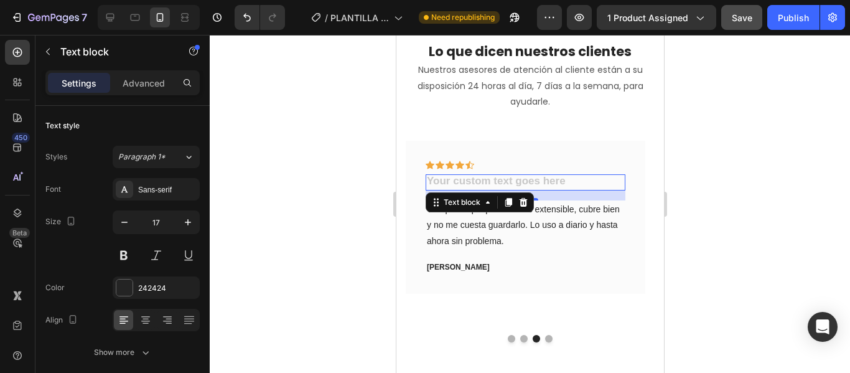
click at [492, 180] on div "Rich Text Editor. Editing area: main" at bounding box center [525, 182] width 200 height 16
click at [580, 177] on div "Rich Text Editor. Editing area: main" at bounding box center [525, 182] width 200 height 16
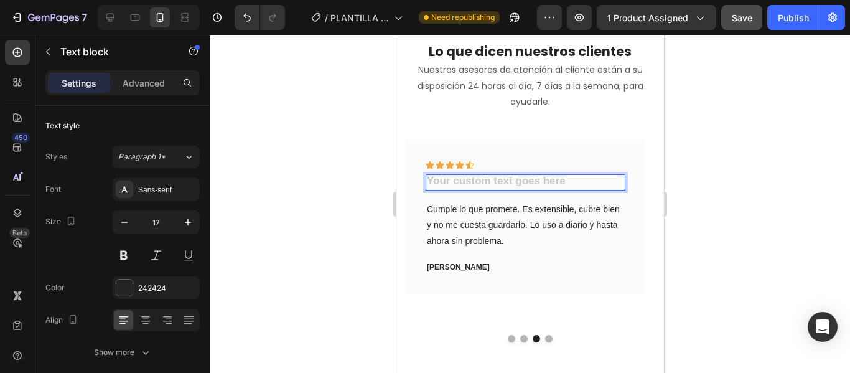
click at [573, 177] on div "Rich Text Editor. Editing area: main" at bounding box center [525, 182] width 200 height 16
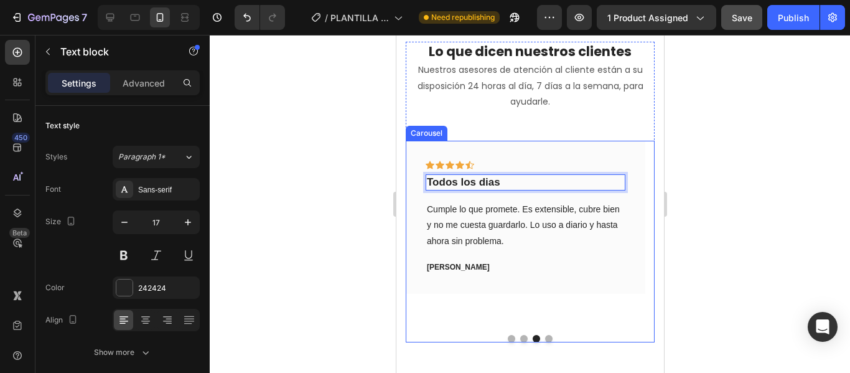
click at [507, 338] on button "Dot" at bounding box center [510, 338] width 7 height 7
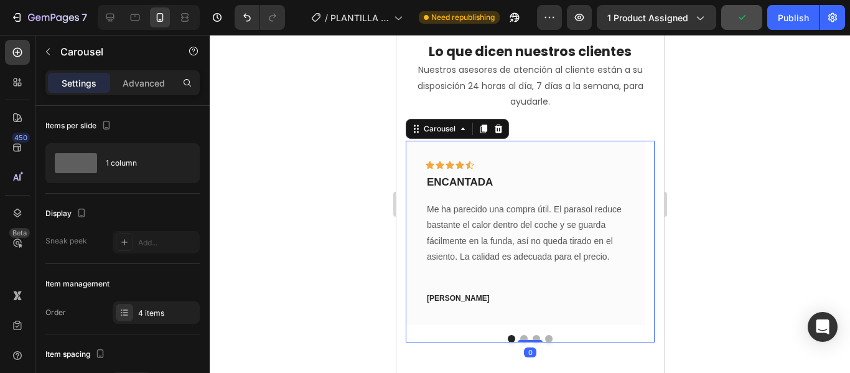
click at [522, 336] on div at bounding box center [529, 338] width 249 height 7
click at [520, 336] on button "Dot" at bounding box center [522, 338] width 7 height 7
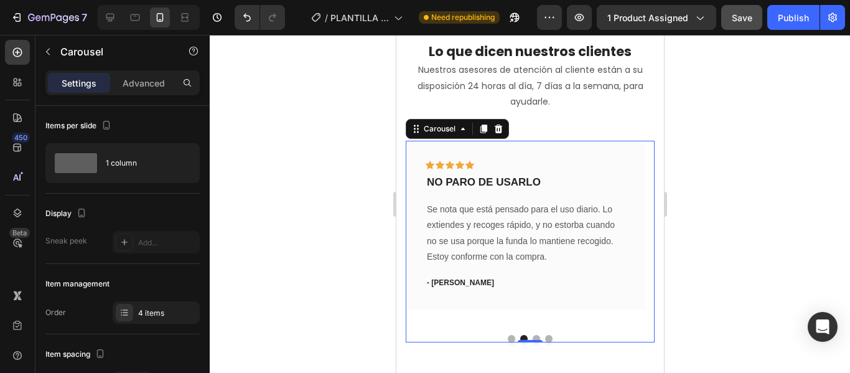
click at [527, 335] on div at bounding box center [529, 338] width 249 height 7
click at [532, 335] on button "Dot" at bounding box center [535, 338] width 7 height 7
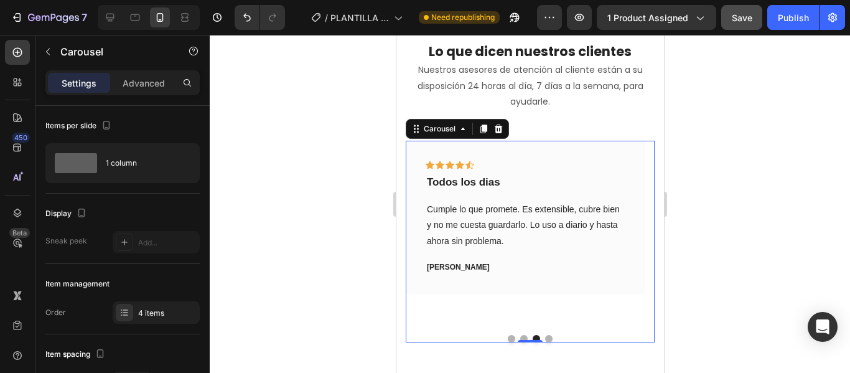
click at [546, 337] on button "Dot" at bounding box center [547, 338] width 7 height 7
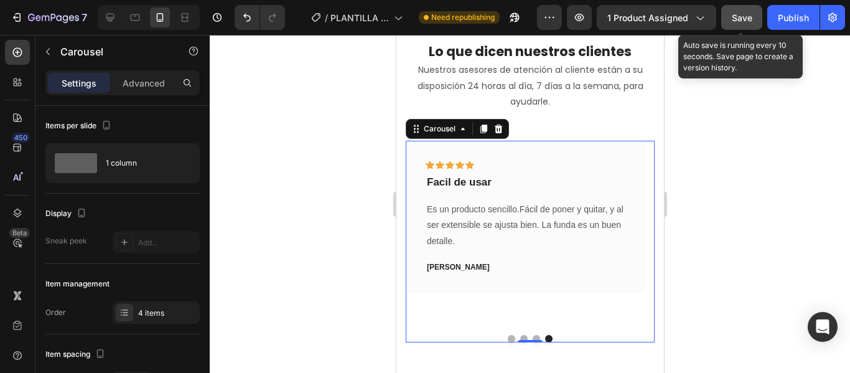
click at [732, 27] on button "Save" at bounding box center [741, 17] width 41 height 25
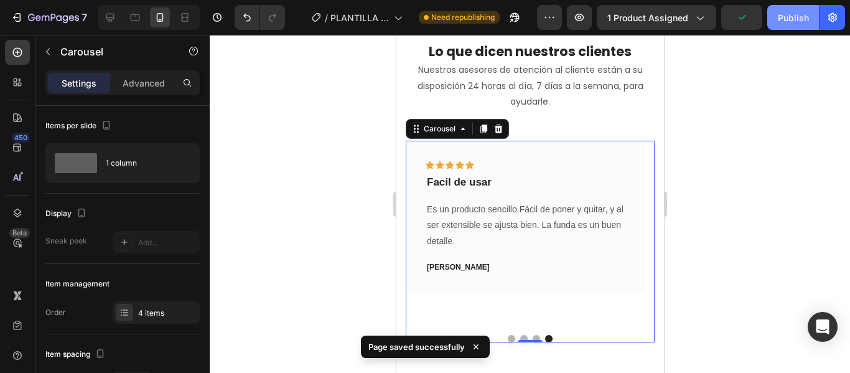
click at [803, 20] on div "Publish" at bounding box center [793, 17] width 31 height 13
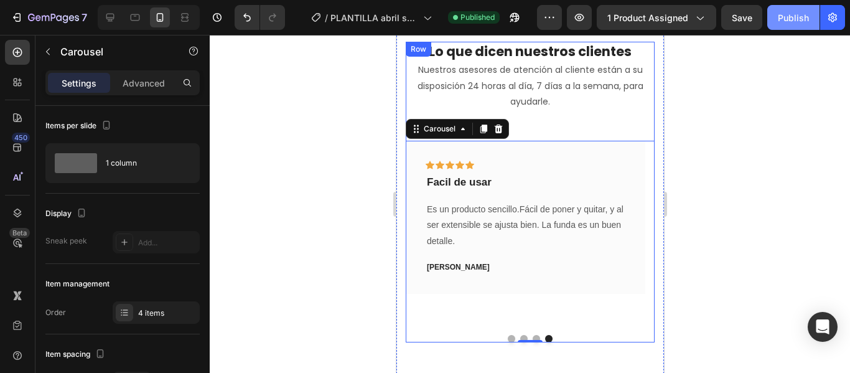
click at [792, 26] on button "Publish" at bounding box center [793, 17] width 52 height 25
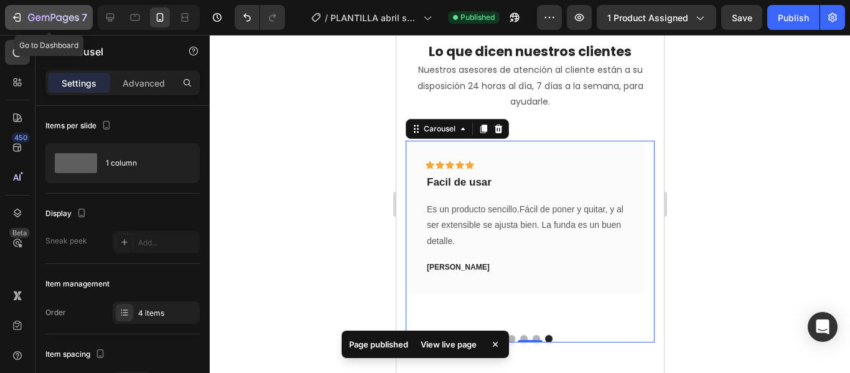
click at [22, 12] on icon "button" at bounding box center [17, 17] width 12 height 12
